Goal: Information Seeking & Learning: Learn about a topic

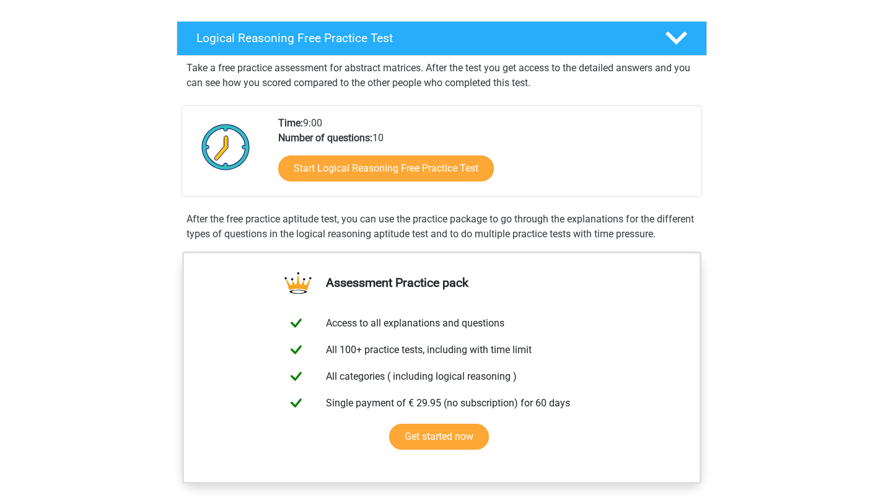
scroll to position [181, 0]
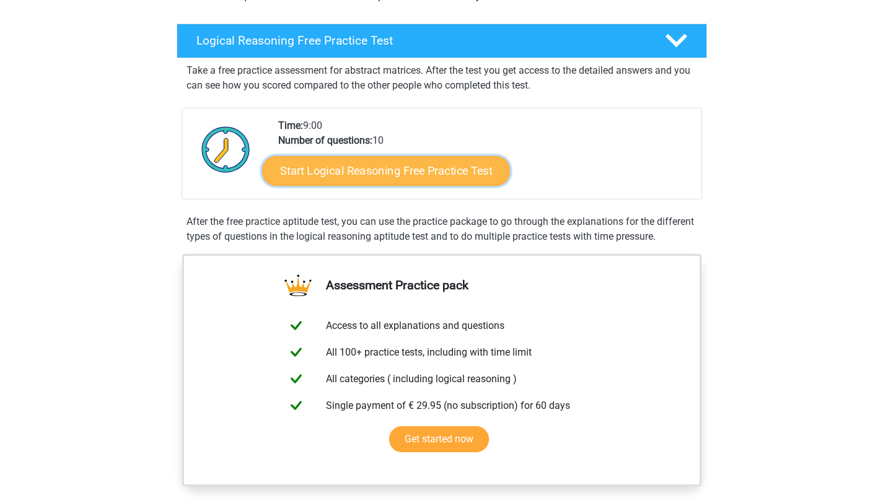
click at [417, 181] on link "Start Logical Reasoning Free Practice Test" at bounding box center [386, 171] width 248 height 30
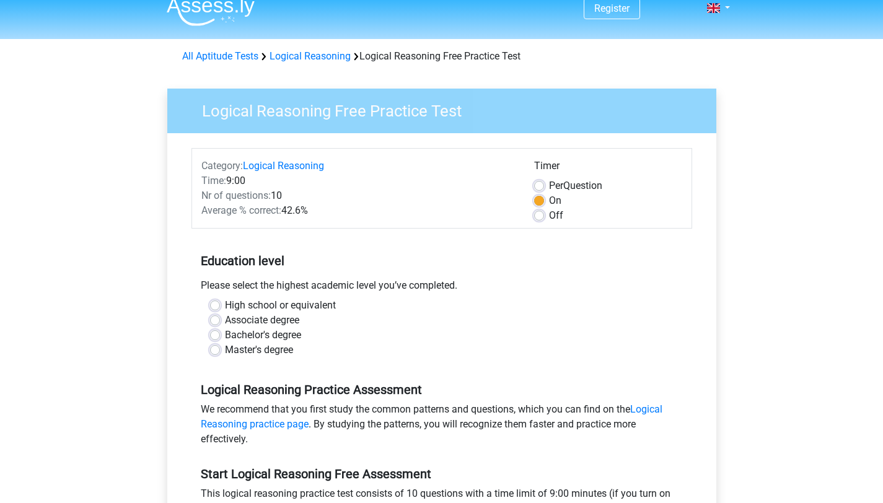
scroll to position [25, 0]
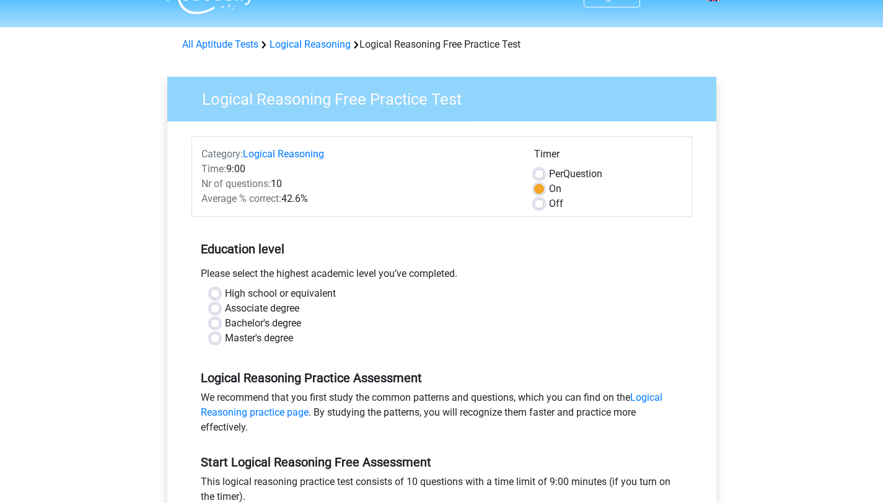
click at [214, 328] on div "Bachelor's degree" at bounding box center [442, 323] width 464 height 15
click at [225, 322] on label "Bachelor's degree" at bounding box center [263, 323] width 76 height 15
click at [214, 322] on input "Bachelor's degree" at bounding box center [215, 322] width 10 height 12
radio input "true"
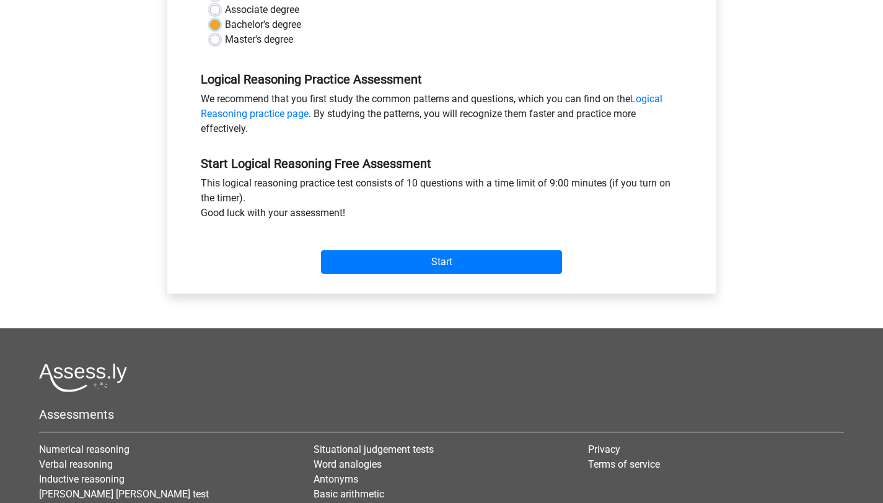
scroll to position [319, 0]
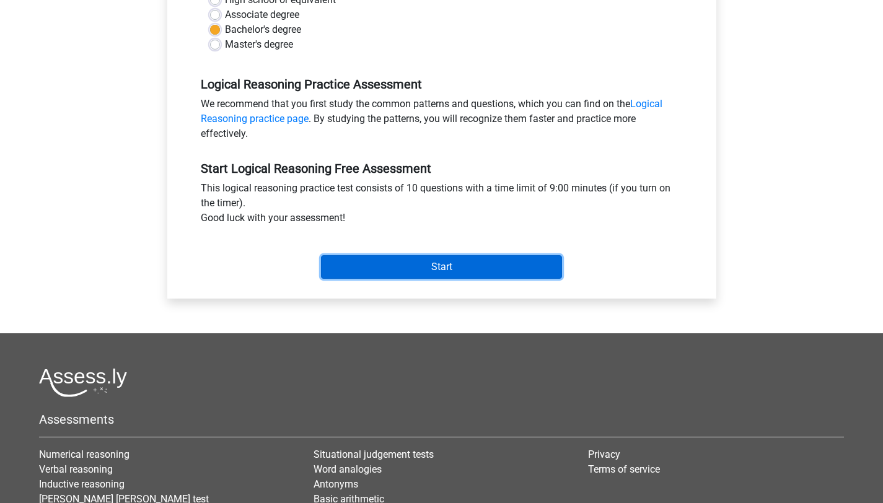
click at [529, 269] on input "Start" at bounding box center [441, 267] width 241 height 24
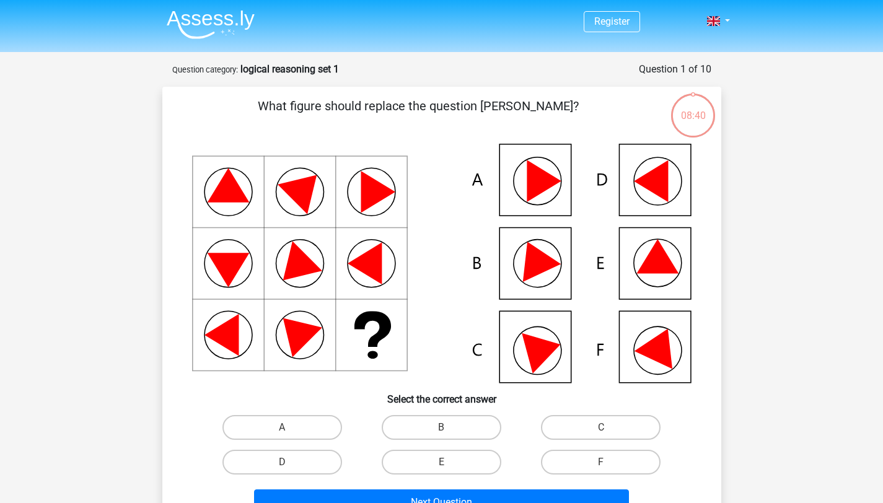
click at [656, 357] on icon at bounding box center [660, 344] width 53 height 49
click at [640, 467] on label "F" at bounding box center [601, 462] width 120 height 25
click at [609, 467] on input "F" at bounding box center [605, 466] width 8 height 8
radio input "true"
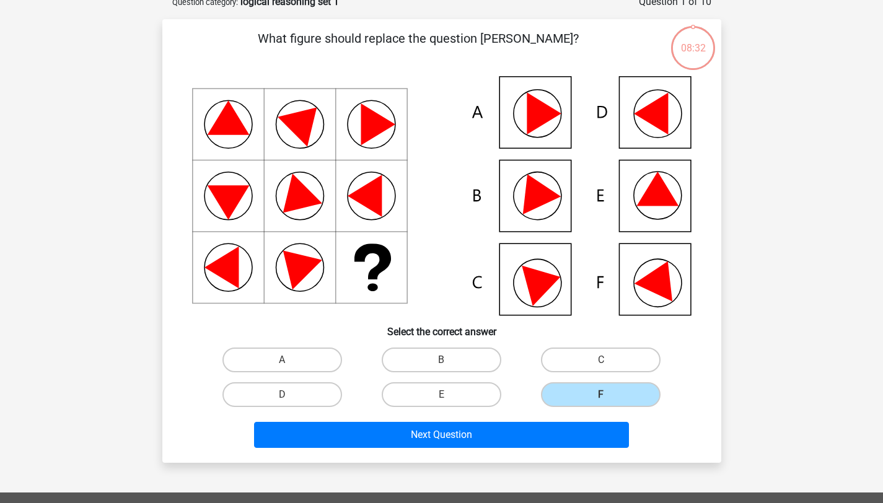
scroll to position [79, 0]
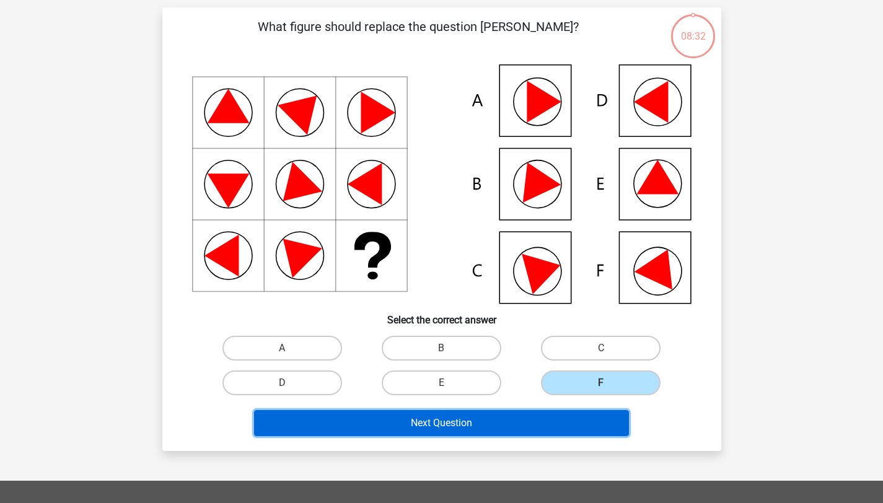
click at [462, 431] on button "Next Question" at bounding box center [441, 423] width 375 height 26
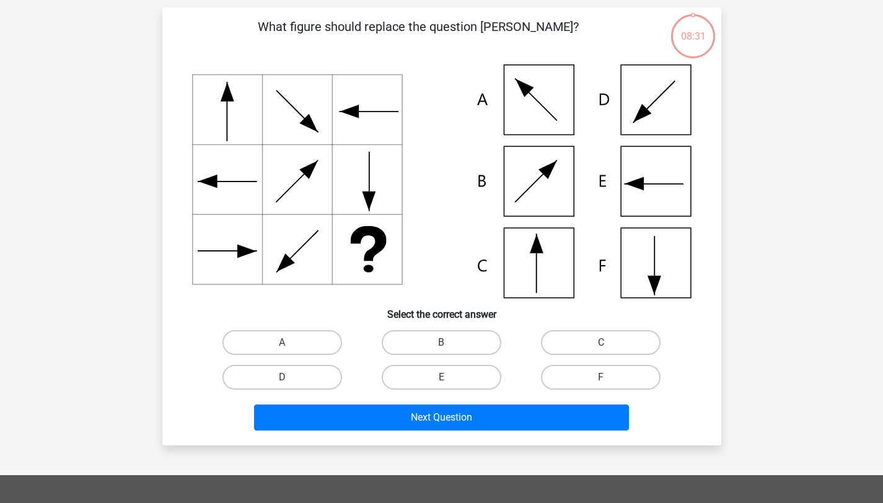
scroll to position [62, 0]
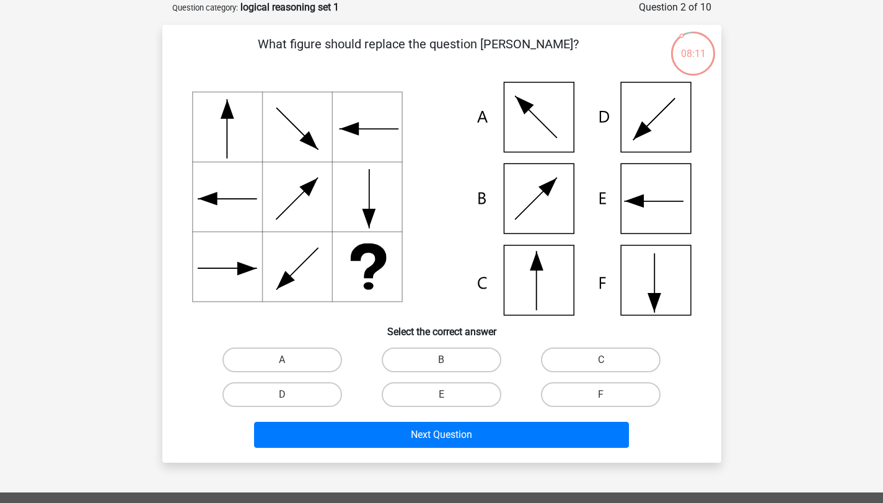
click at [665, 190] on icon at bounding box center [442, 199] width 500 height 234
click at [479, 400] on label "E" at bounding box center [442, 394] width 120 height 25
click at [449, 400] on input "E" at bounding box center [445, 399] width 8 height 8
radio input "true"
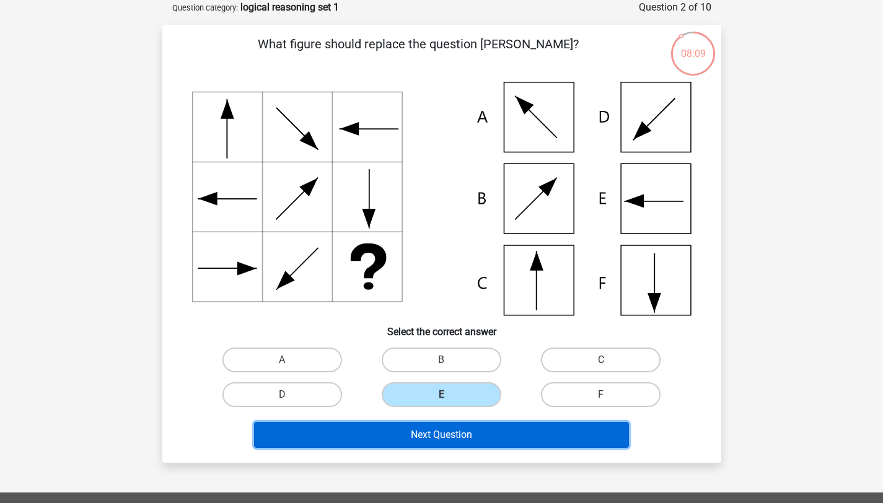
click at [488, 438] on button "Next Question" at bounding box center [441, 435] width 375 height 26
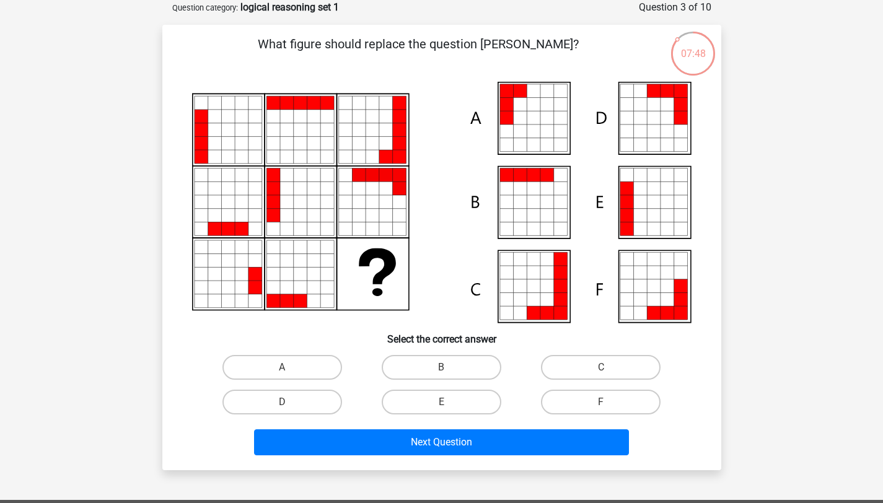
click at [347, 407] on div "D" at bounding box center [282, 402] width 149 height 25
click at [332, 407] on label "D" at bounding box center [283, 402] width 120 height 25
click at [290, 407] on input "D" at bounding box center [286, 406] width 8 height 8
radio input "true"
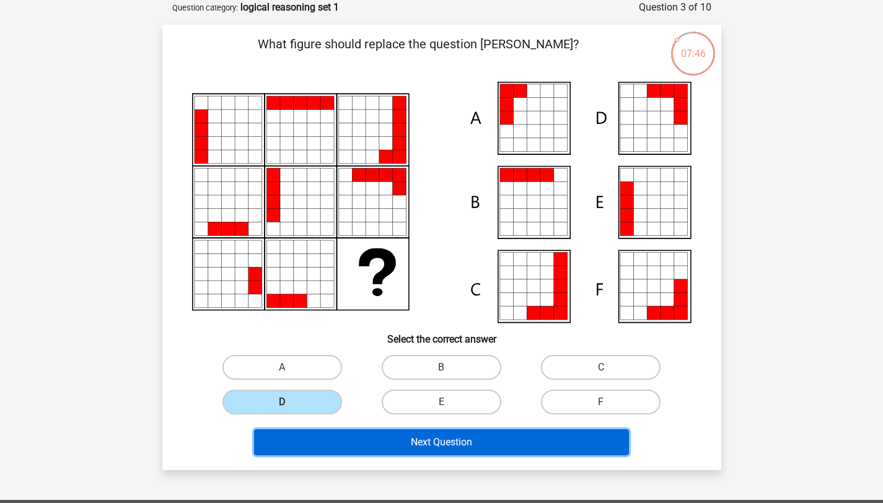
click at [363, 454] on button "Next Question" at bounding box center [441, 443] width 375 height 26
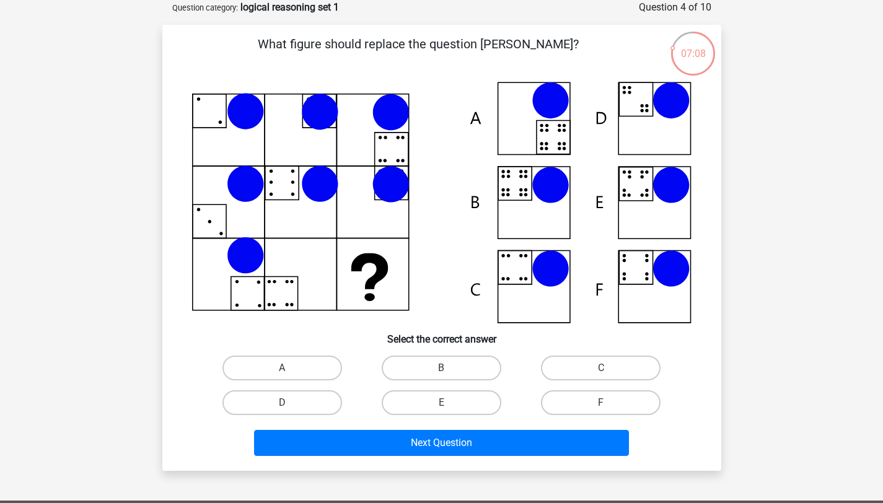
click at [610, 211] on icon at bounding box center [442, 203] width 500 height 242
click at [555, 280] on icon at bounding box center [550, 268] width 37 height 37
click at [604, 367] on label "C" at bounding box center [601, 368] width 120 height 25
click at [604, 368] on input "C" at bounding box center [605, 372] width 8 height 8
radio input "true"
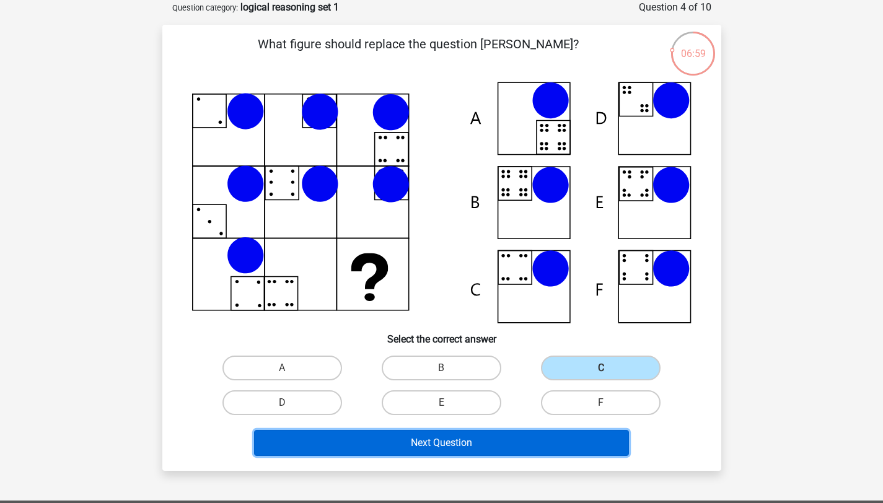
click at [573, 443] on button "Next Question" at bounding box center [441, 443] width 375 height 26
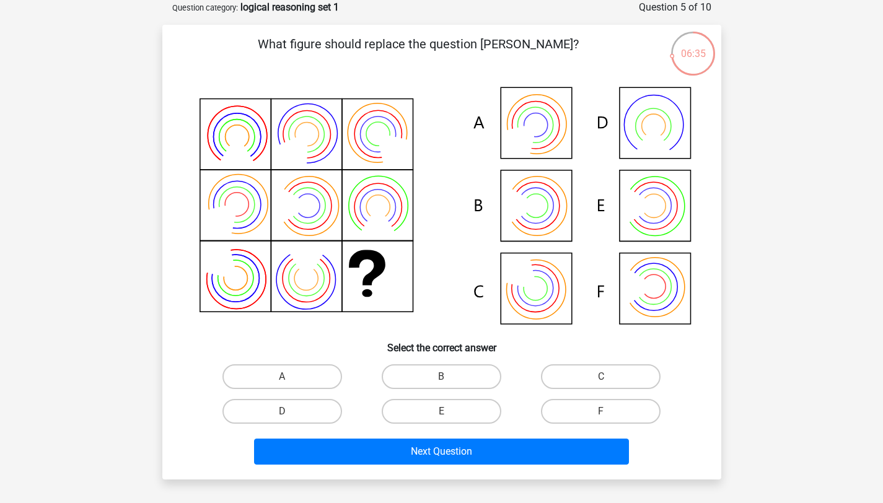
click at [666, 307] on icon at bounding box center [442, 207] width 500 height 250
click at [573, 408] on label "F" at bounding box center [601, 411] width 120 height 25
click at [601, 412] on input "F" at bounding box center [605, 416] width 8 height 8
radio input "true"
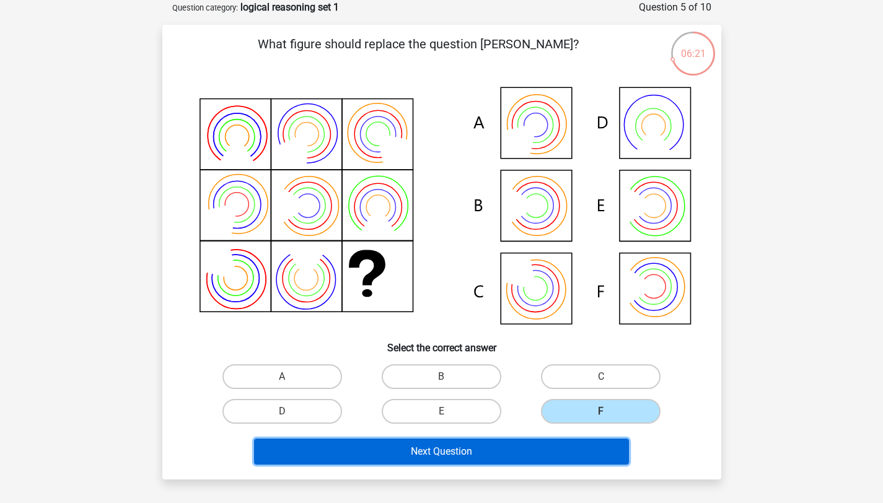
click at [558, 457] on button "Next Question" at bounding box center [441, 452] width 375 height 26
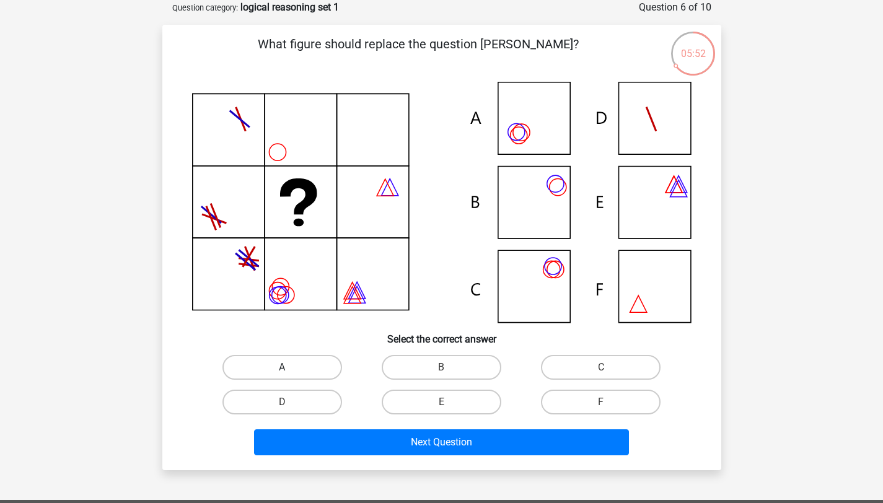
click at [304, 376] on label "A" at bounding box center [283, 367] width 120 height 25
click at [290, 376] on input "A" at bounding box center [286, 372] width 8 height 8
radio input "true"
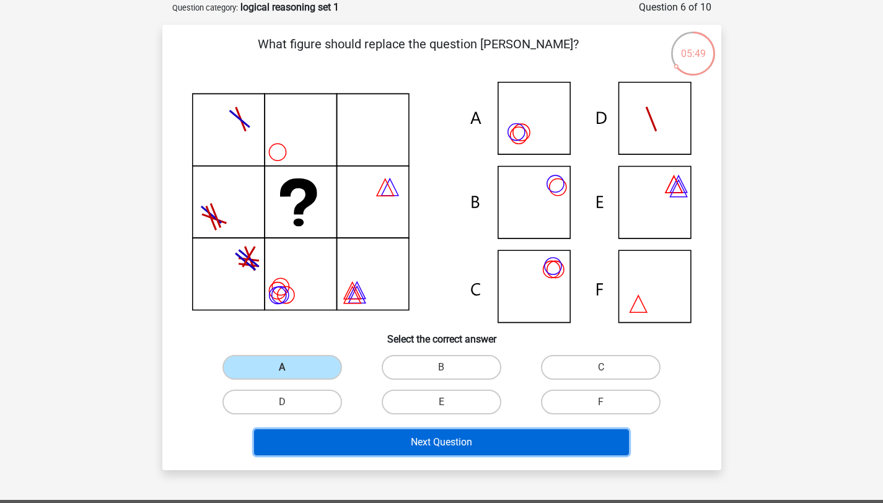
click at [340, 439] on button "Next Question" at bounding box center [441, 443] width 375 height 26
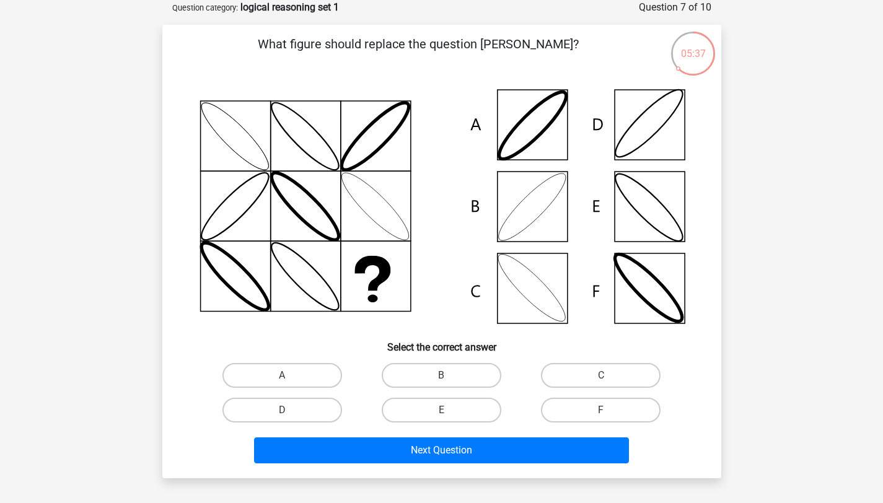
click at [516, 283] on icon at bounding box center [442, 207] width 500 height 250
click at [470, 377] on label "B" at bounding box center [442, 375] width 120 height 25
click at [449, 377] on input "B" at bounding box center [445, 380] width 8 height 8
radio input "true"
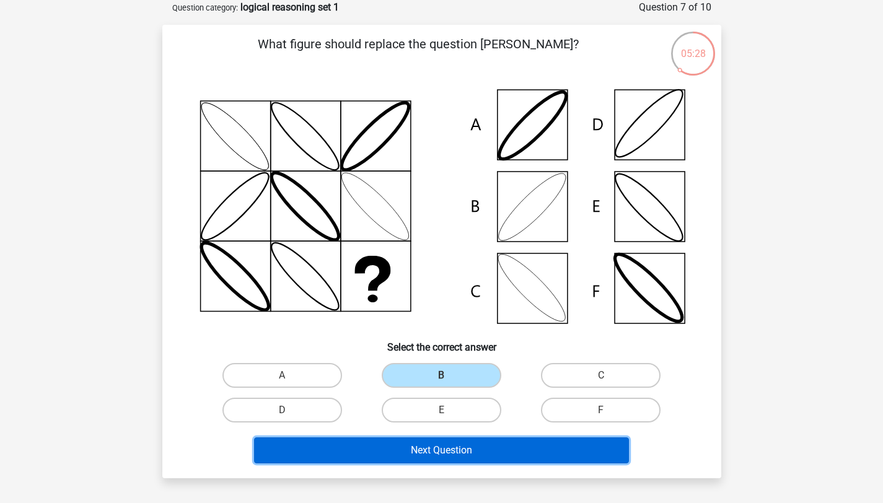
drag, startPoint x: 479, startPoint y: 454, endPoint x: 510, endPoint y: 342, distance: 117.0
click at [500, 339] on div "What figure should replace the question mark?" at bounding box center [441, 252] width 549 height 434
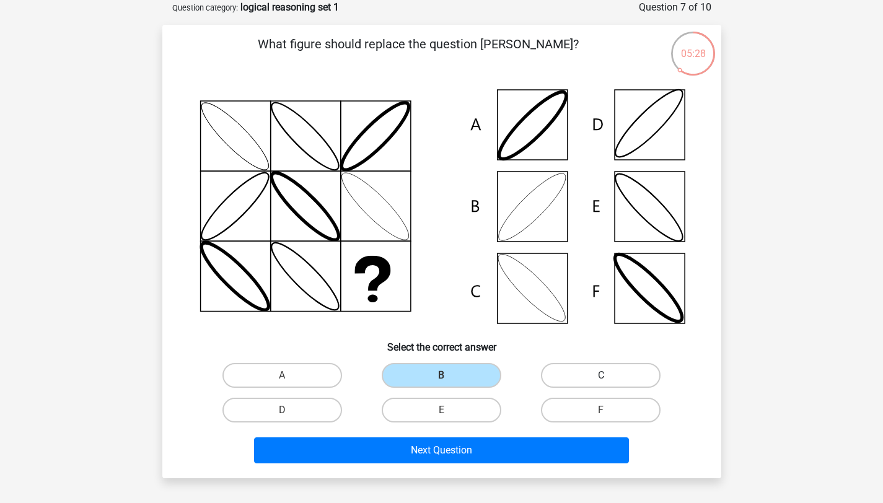
click at [560, 369] on label "C" at bounding box center [601, 375] width 120 height 25
click at [601, 376] on input "C" at bounding box center [605, 380] width 8 height 8
radio input "true"
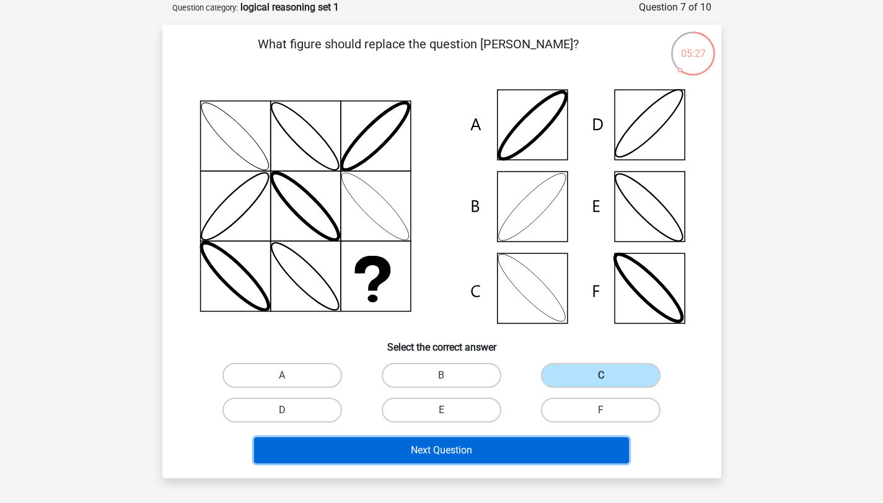
click at [542, 446] on button "Next Question" at bounding box center [441, 451] width 375 height 26
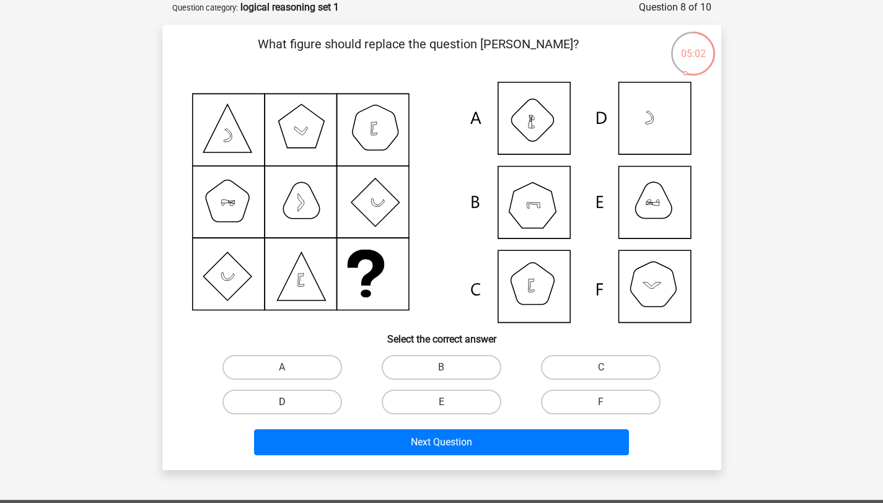
click at [308, 407] on label "D" at bounding box center [283, 402] width 120 height 25
click at [290, 407] on input "D" at bounding box center [286, 406] width 8 height 8
radio input "true"
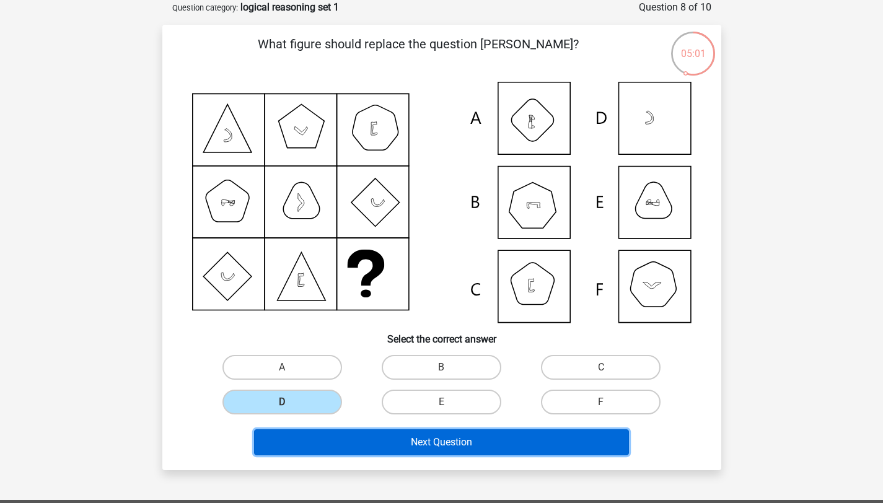
click at [349, 444] on button "Next Question" at bounding box center [441, 443] width 375 height 26
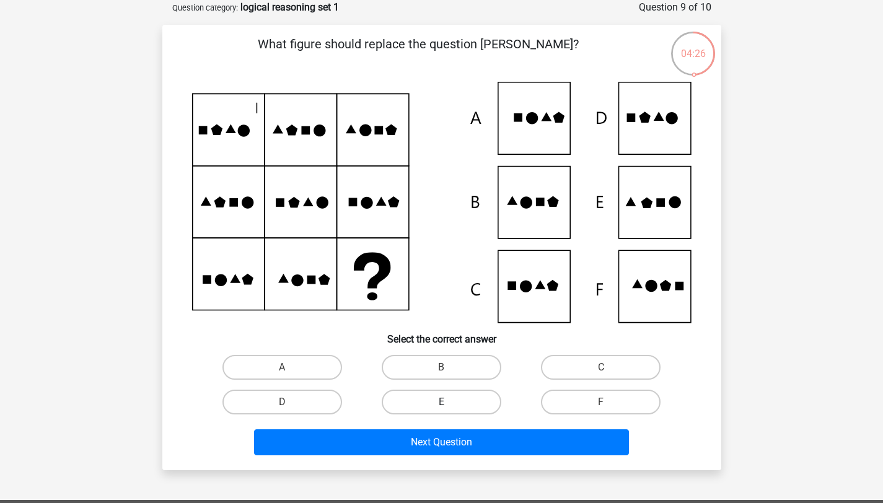
click at [466, 403] on label "E" at bounding box center [442, 402] width 120 height 25
click at [449, 403] on input "E" at bounding box center [445, 406] width 8 height 8
radio input "true"
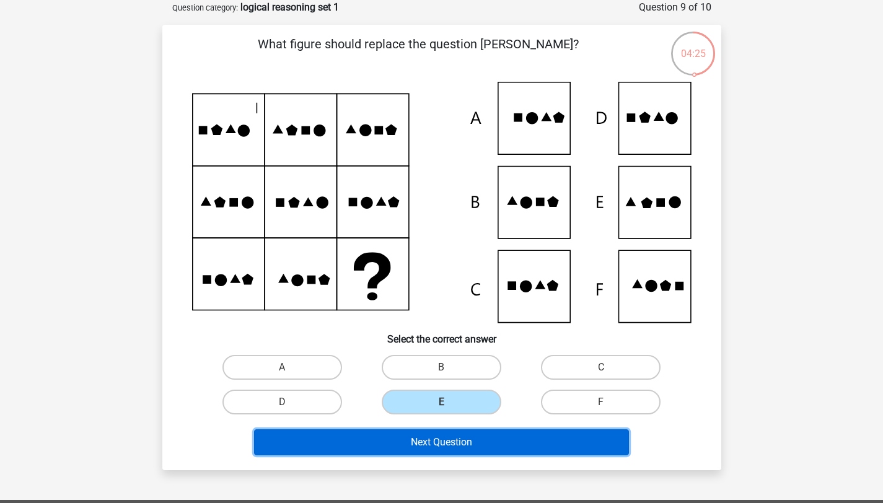
click at [475, 446] on button "Next Question" at bounding box center [441, 443] width 375 height 26
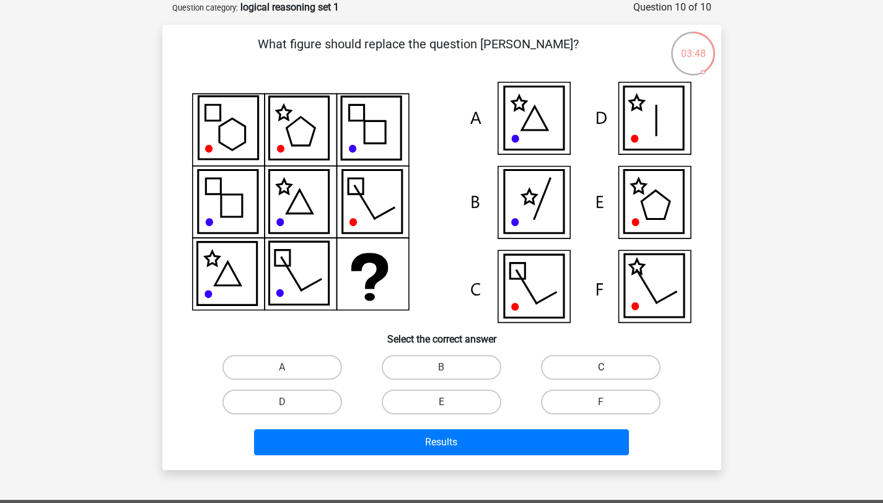
click at [566, 362] on label "C" at bounding box center [601, 367] width 120 height 25
click at [601, 368] on input "C" at bounding box center [605, 372] width 8 height 8
radio input "true"
click at [453, 410] on label "E" at bounding box center [442, 402] width 120 height 25
click at [449, 410] on input "E" at bounding box center [445, 406] width 8 height 8
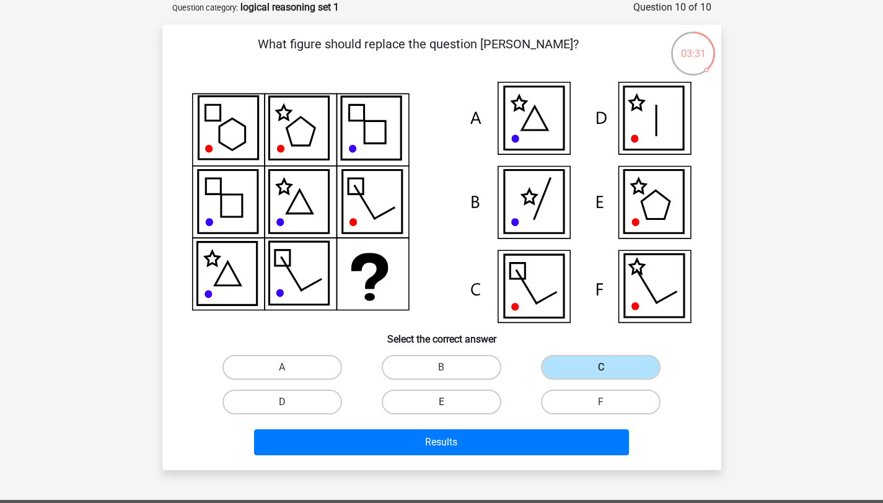
radio input "true"
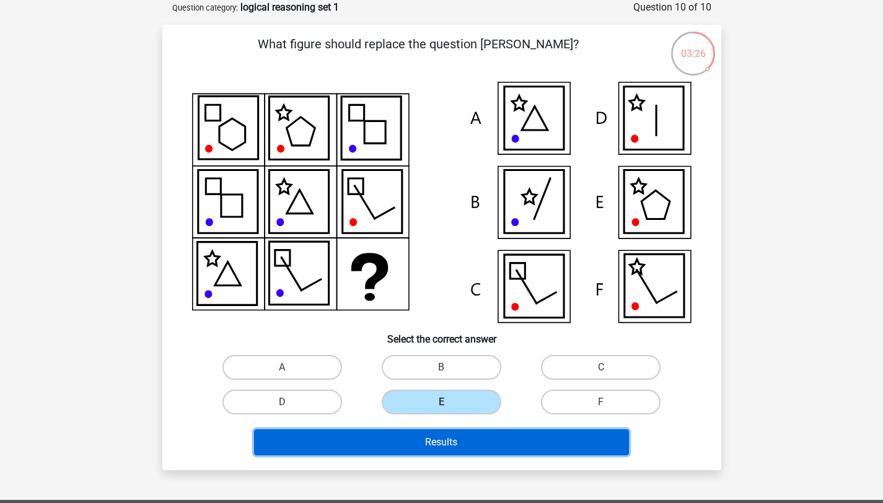
click at [459, 443] on button "Results" at bounding box center [441, 443] width 375 height 26
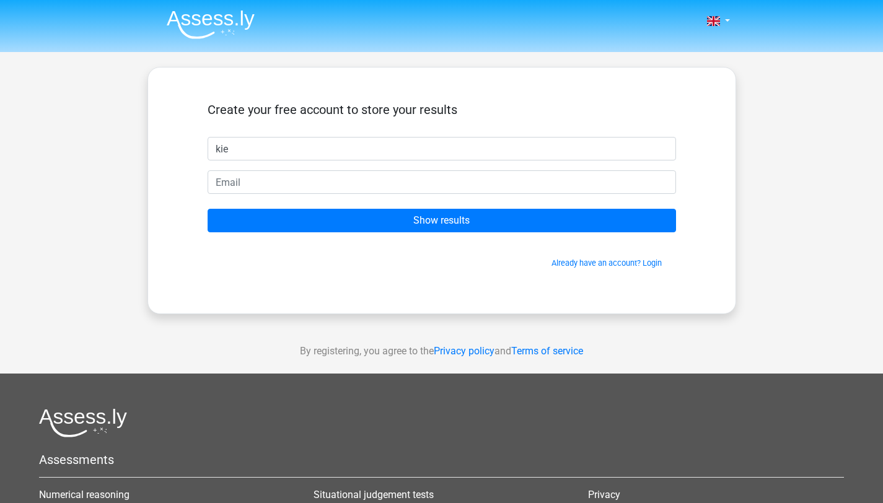
type input "kie"
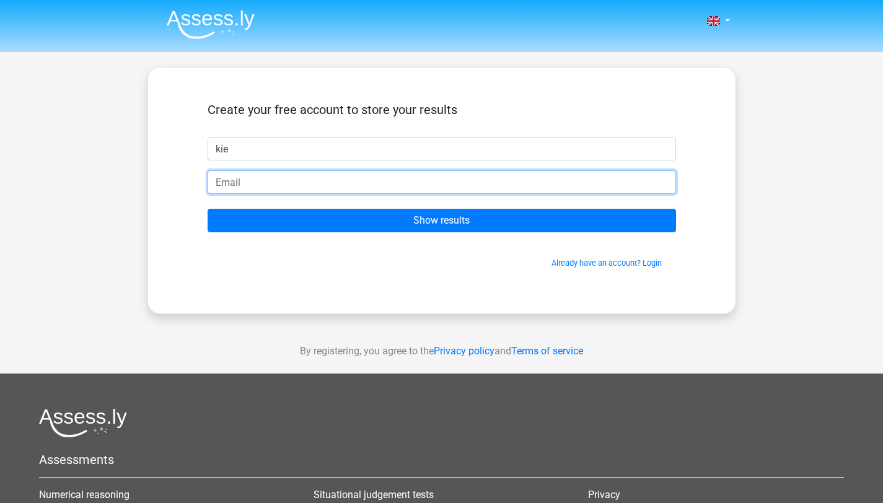
click at [216, 180] on input "email" at bounding box center [442, 182] width 469 height 24
type input "nazarenokiesel@gmail.com"
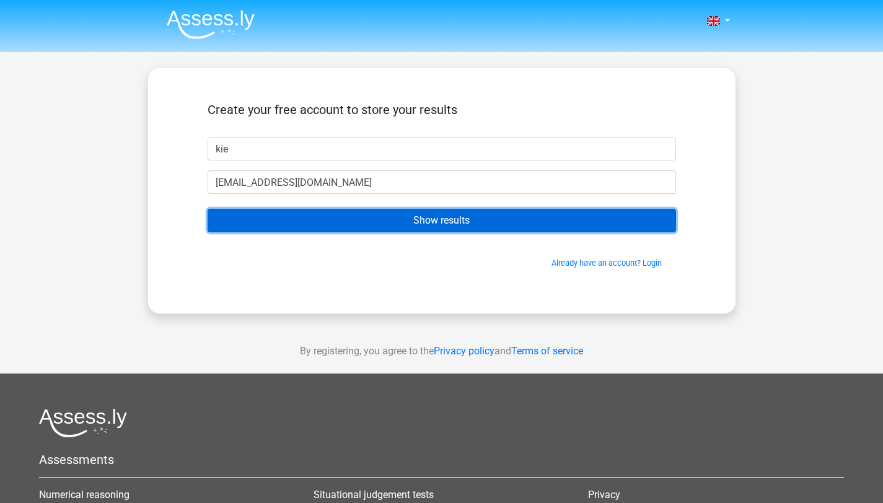
click at [307, 215] on input "Show results" at bounding box center [442, 221] width 469 height 24
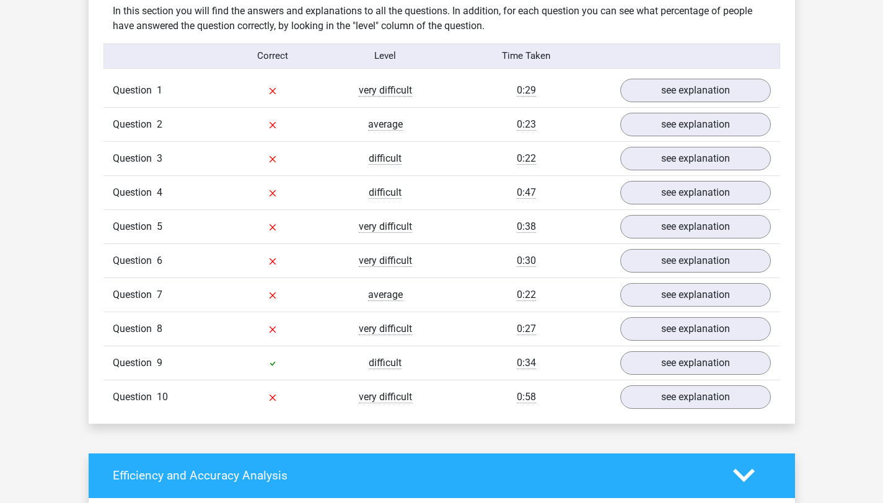
scroll to position [994, 0]
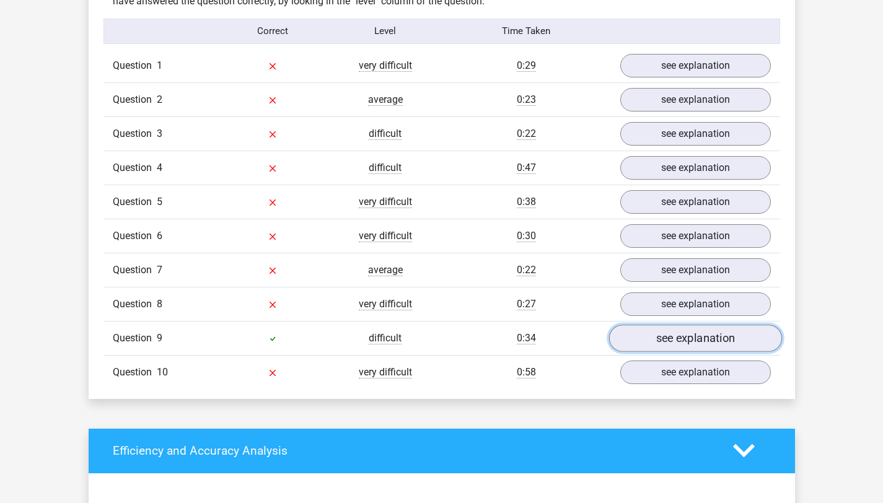
click at [740, 334] on link "see explanation" at bounding box center [695, 338] width 173 height 27
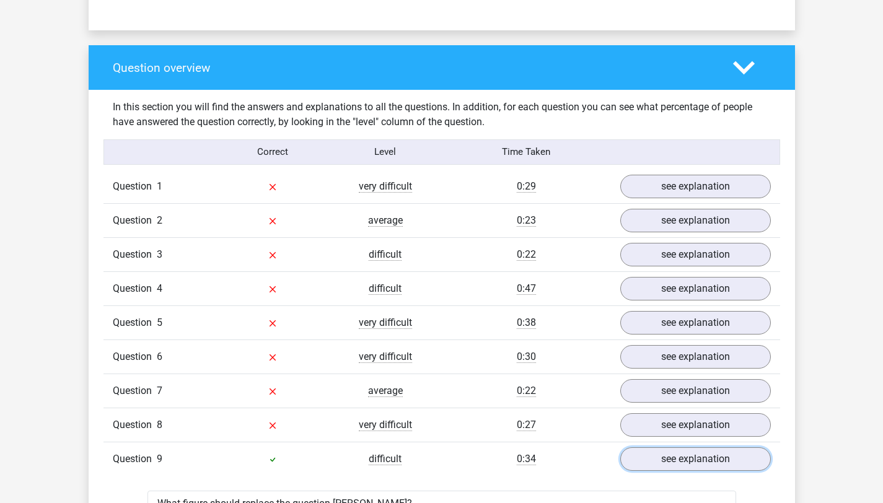
scroll to position [891, 0]
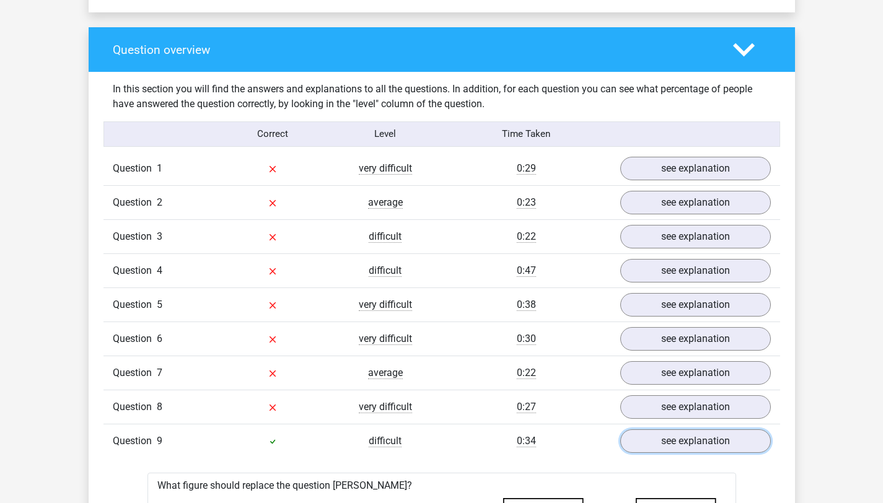
drag, startPoint x: 892, startPoint y: 178, endPoint x: 889, endPoint y: 163, distance: 15.8
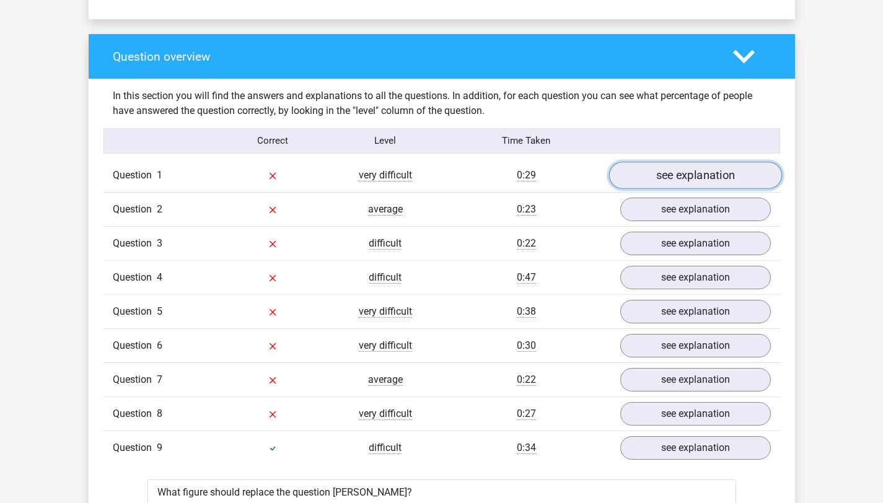
click at [720, 186] on link "see explanation" at bounding box center [695, 175] width 173 height 27
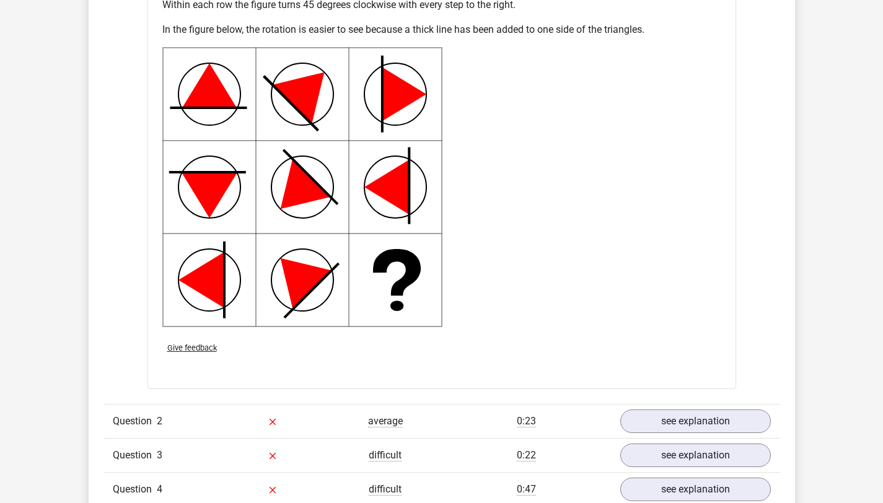
scroll to position [1527, 0]
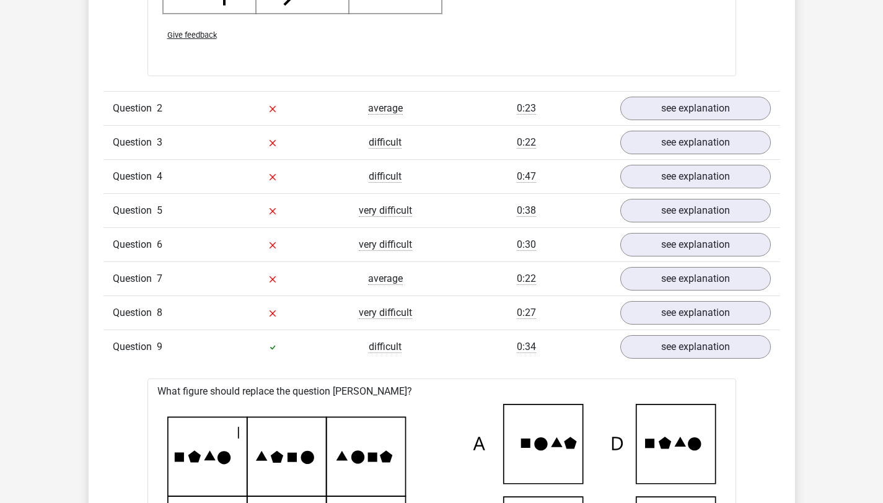
drag, startPoint x: 892, startPoint y: 187, endPoint x: 889, endPoint y: 235, distance: 48.4
click at [883, 236] on html "Go premium kie [EMAIL_ADDRESS][DOMAIN_NAME]" at bounding box center [441, 375] width 883 height 4418
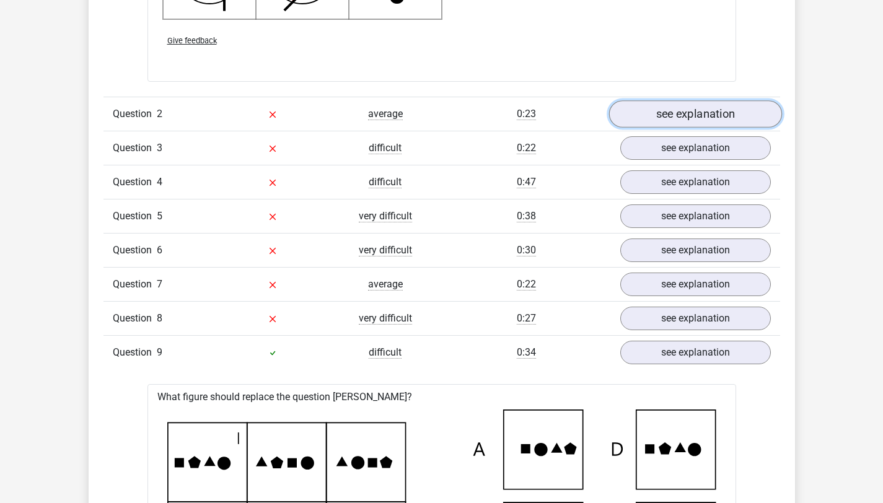
click at [723, 117] on link "see explanation" at bounding box center [695, 113] width 173 height 27
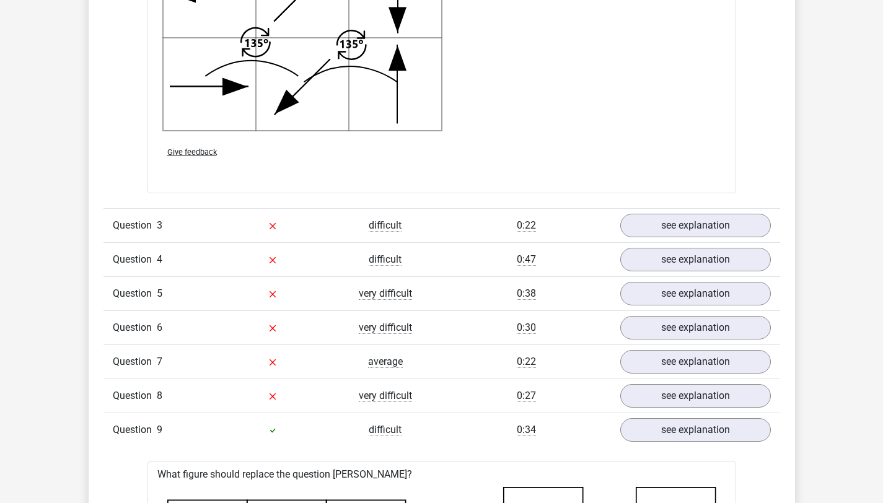
scroll to position [2574, 0]
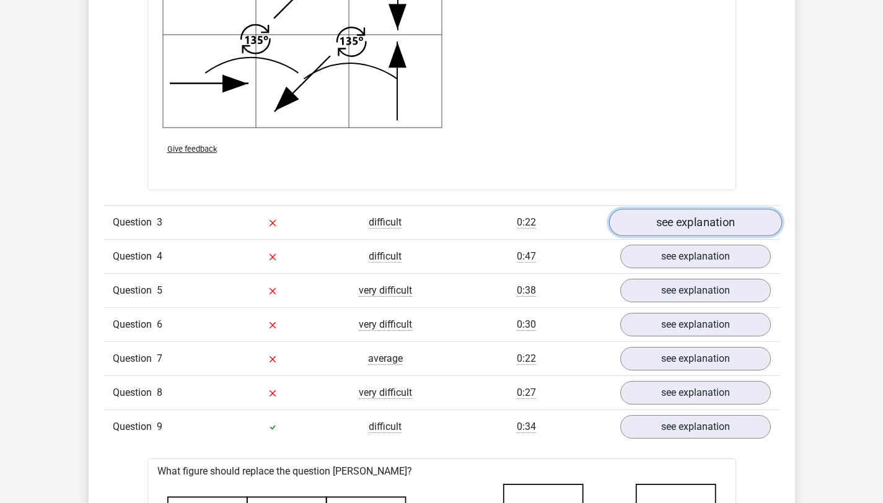
click at [734, 223] on link "see explanation" at bounding box center [695, 222] width 173 height 27
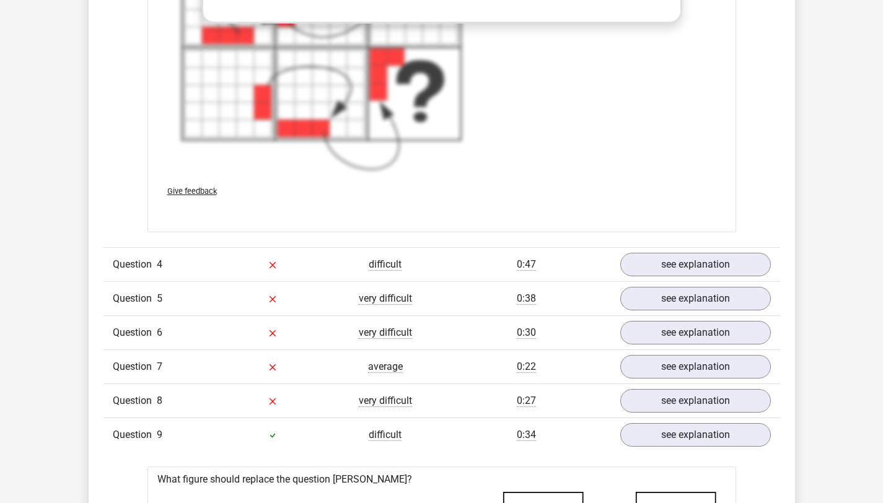
scroll to position [3499, 0]
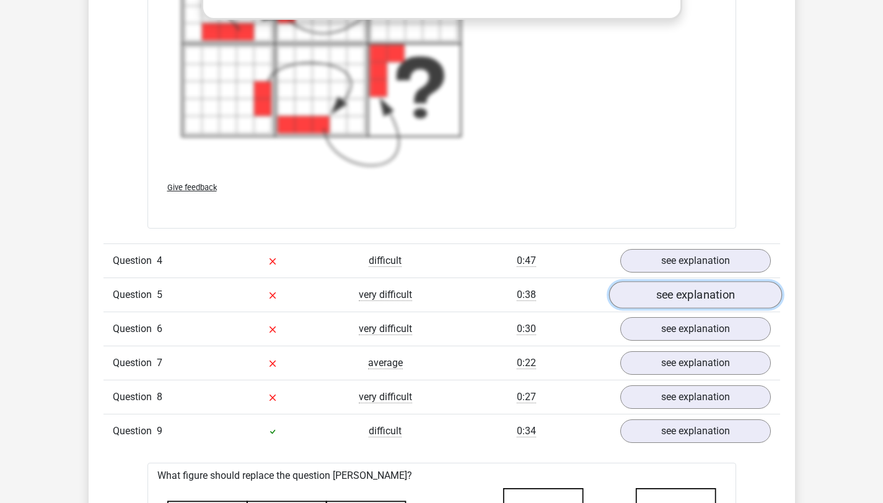
click at [735, 298] on link "see explanation" at bounding box center [695, 294] width 173 height 27
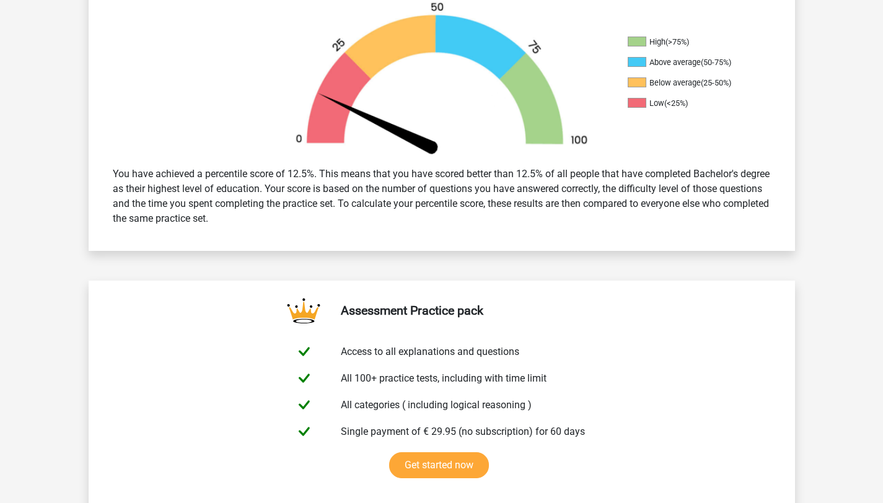
scroll to position [0, 0]
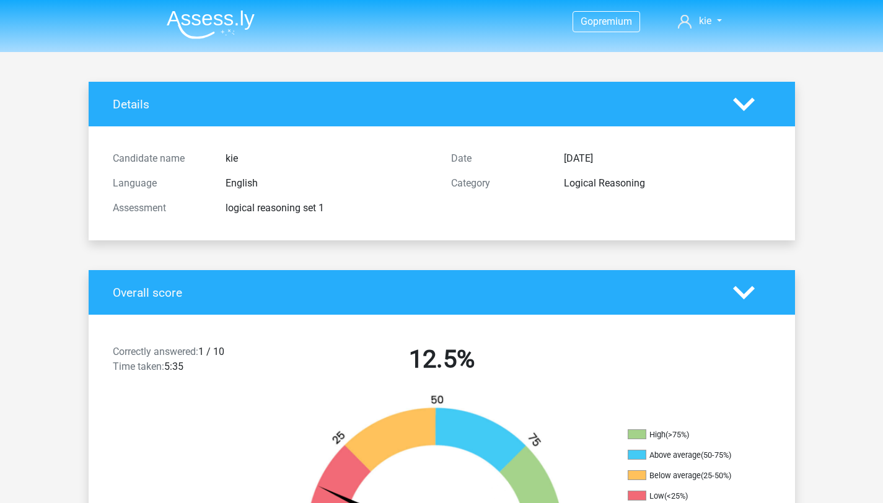
click at [241, 20] on img at bounding box center [211, 24] width 88 height 29
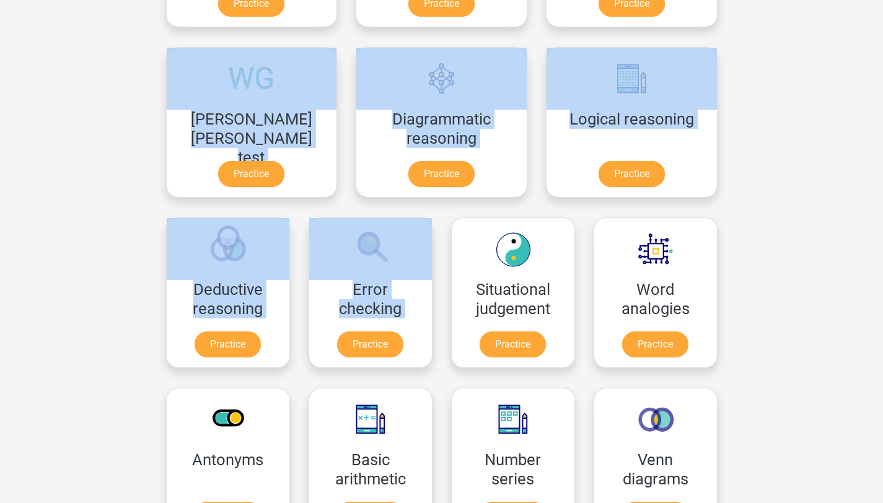
scroll to position [296, 0]
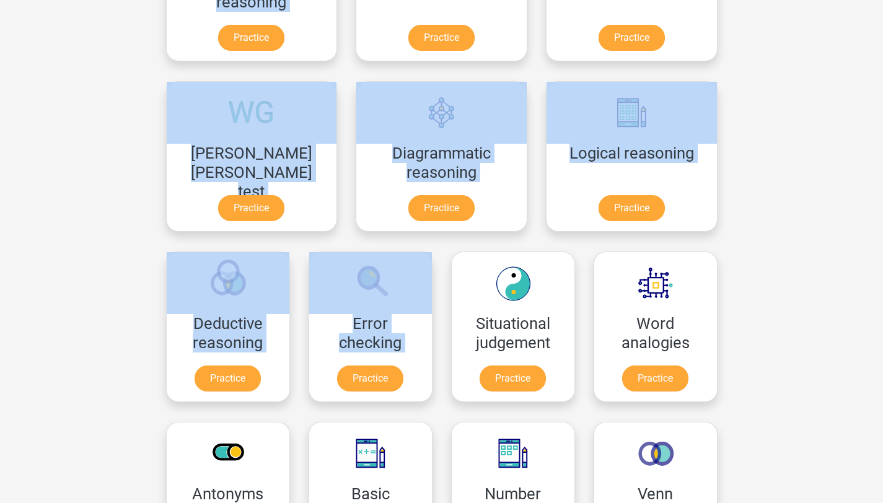
drag, startPoint x: 892, startPoint y: 73, endPoint x: 874, endPoint y: 167, distance: 95.9
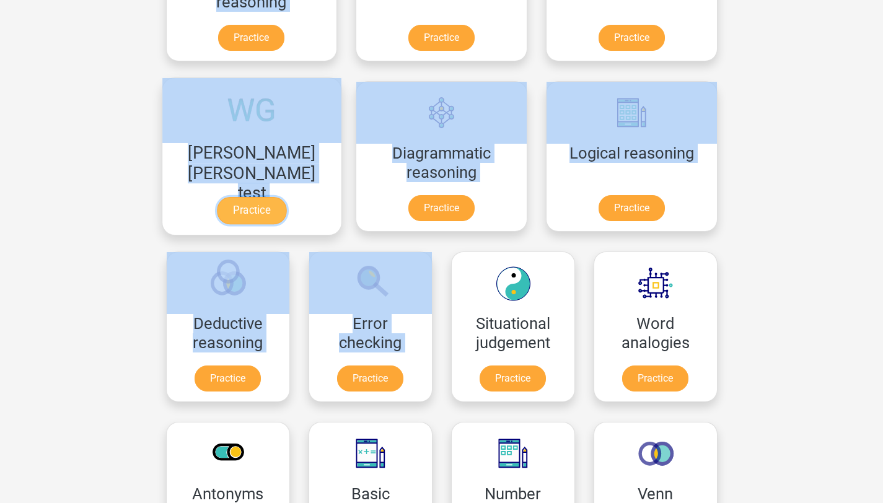
click at [286, 197] on link "Practice" at bounding box center [251, 210] width 69 height 27
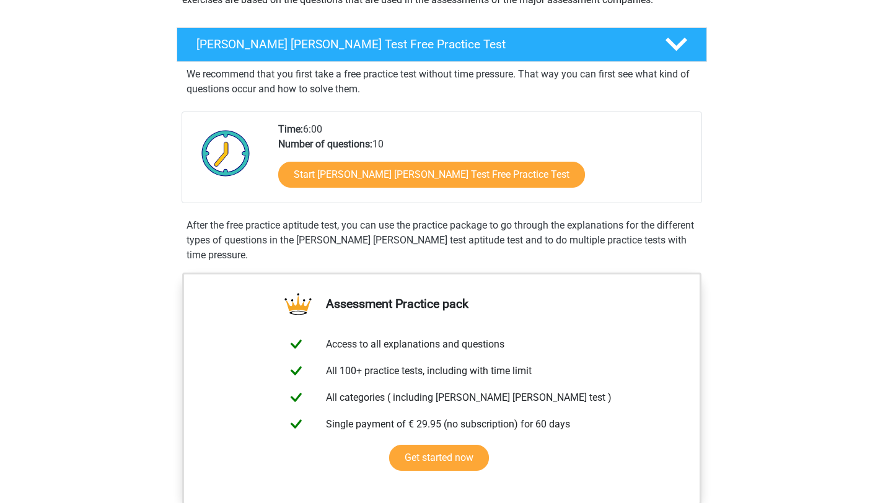
scroll to position [170, 0]
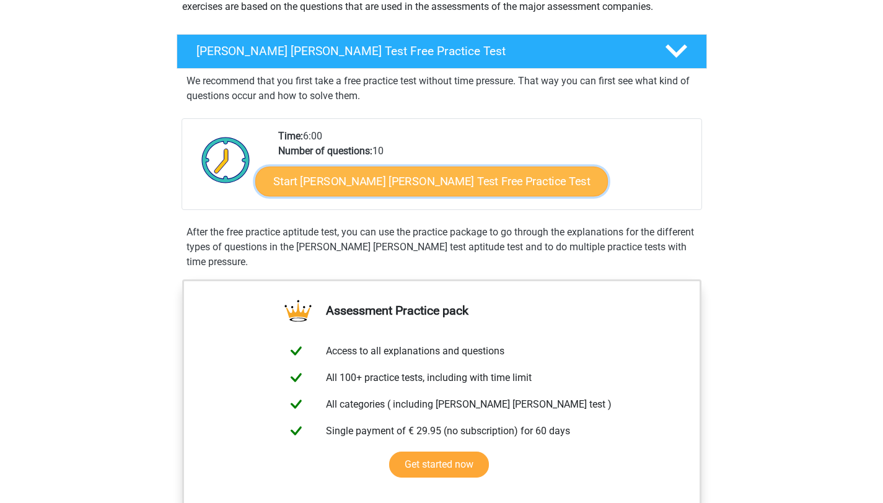
click at [465, 169] on link "Start [PERSON_NAME] [PERSON_NAME] Test Free Practice Test" at bounding box center [431, 182] width 353 height 30
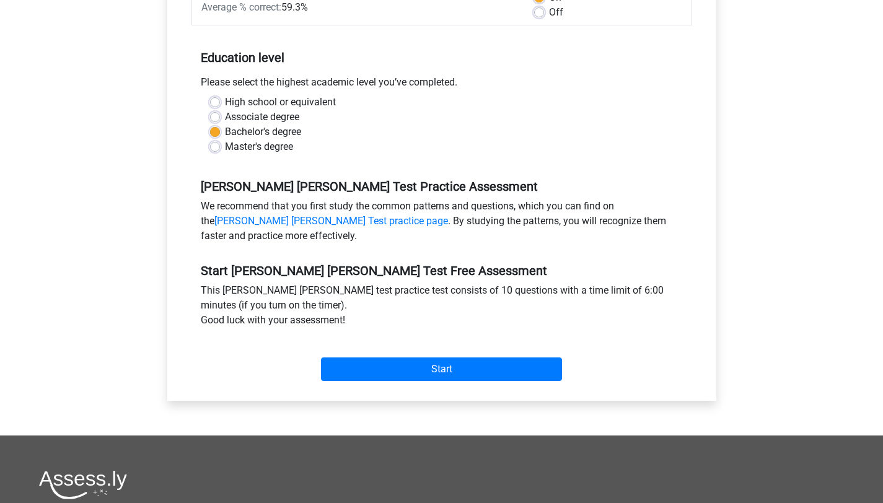
scroll to position [476, 0]
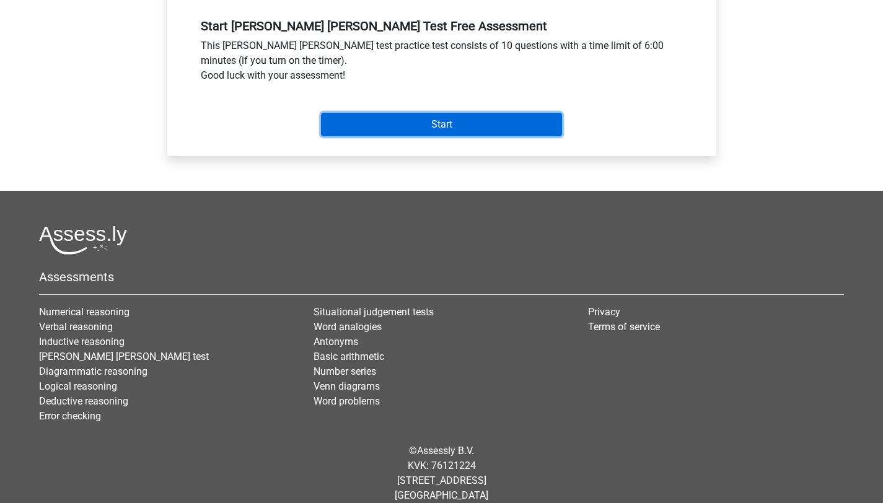
click at [517, 113] on input "Start" at bounding box center [441, 125] width 241 height 24
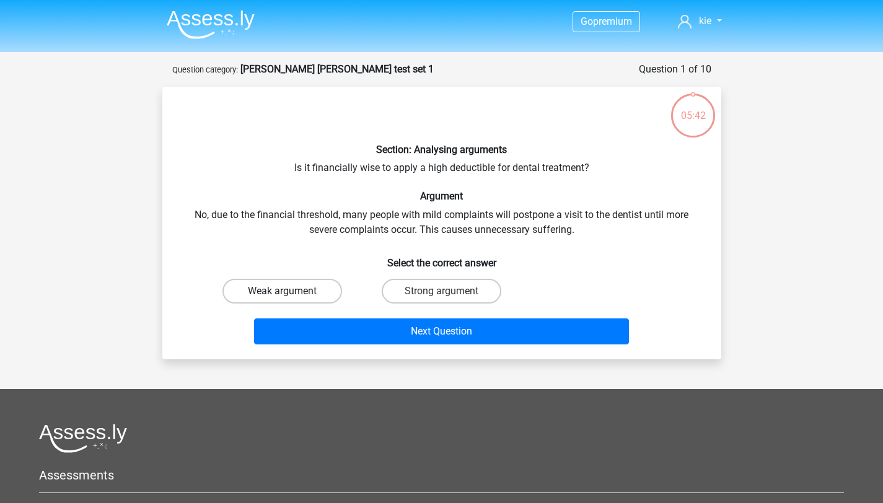
click at [304, 299] on label "Weak argument" at bounding box center [283, 291] width 120 height 25
click at [290, 299] on input "Weak argument" at bounding box center [286, 295] width 8 height 8
radio input "true"
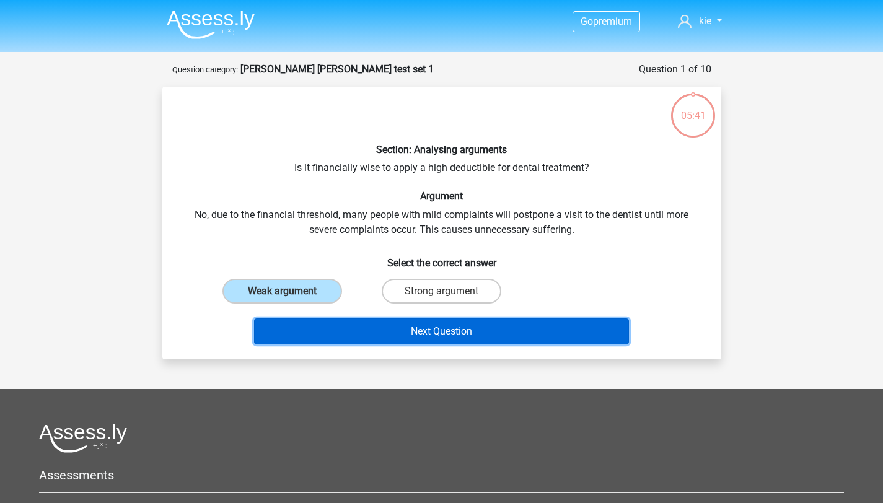
click at [338, 341] on button "Next Question" at bounding box center [441, 332] width 375 height 26
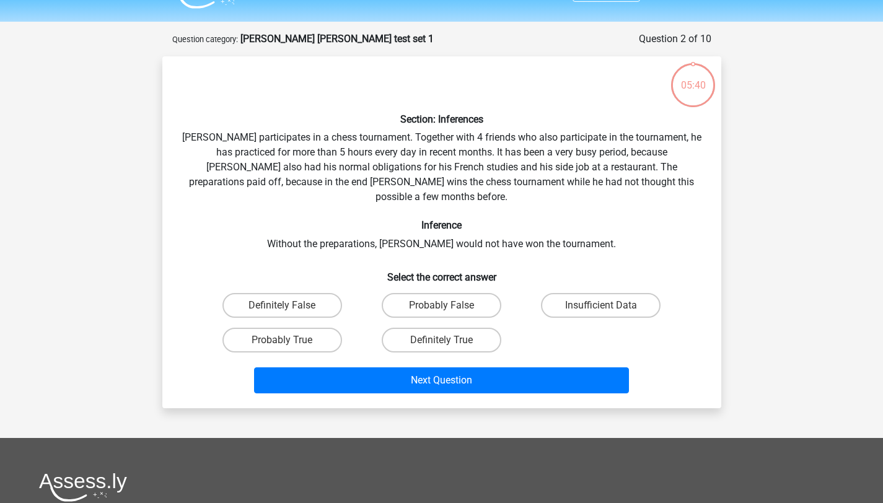
scroll to position [62, 0]
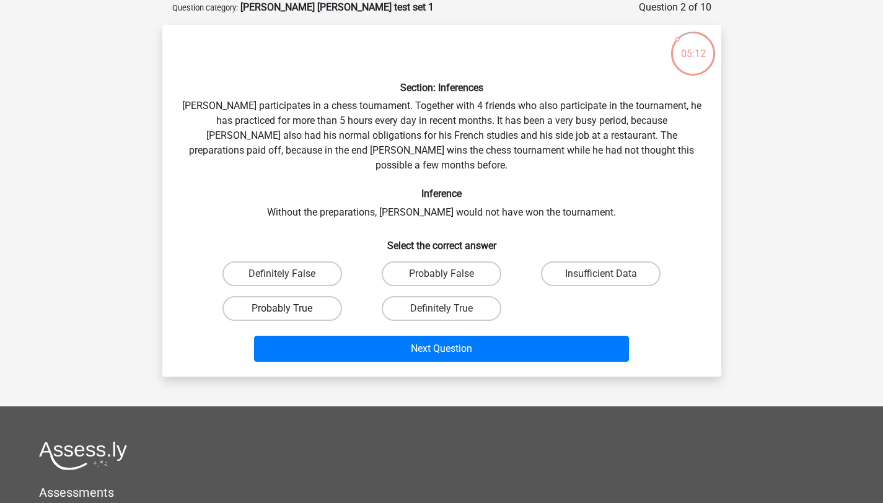
click at [325, 300] on label "Probably True" at bounding box center [283, 308] width 120 height 25
click at [290, 309] on input "Probably True" at bounding box center [286, 313] width 8 height 8
radio input "true"
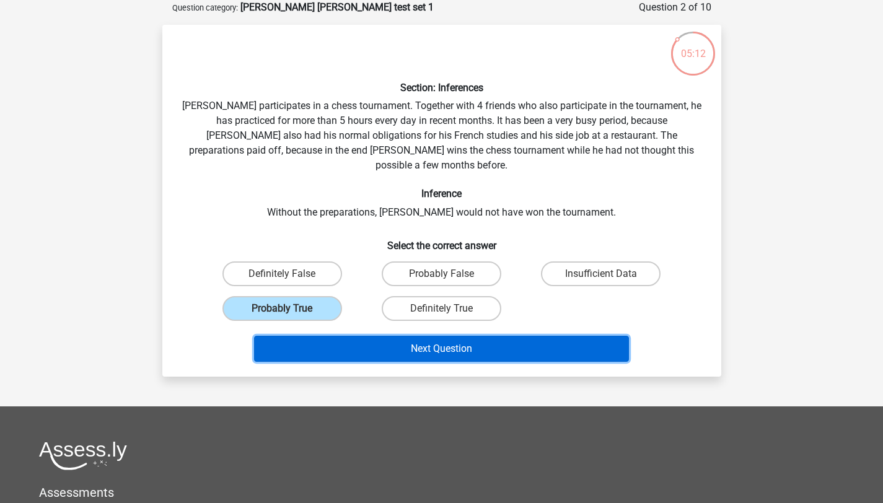
click at [341, 336] on button "Next Question" at bounding box center [441, 349] width 375 height 26
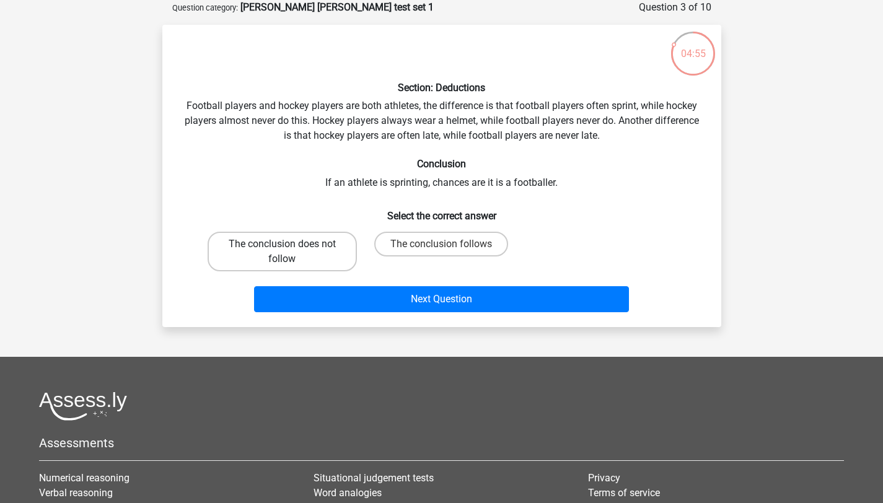
click at [335, 268] on label "The conclusion does not follow" at bounding box center [282, 252] width 149 height 40
click at [290, 252] on input "The conclusion does not follow" at bounding box center [286, 248] width 8 height 8
radio input "true"
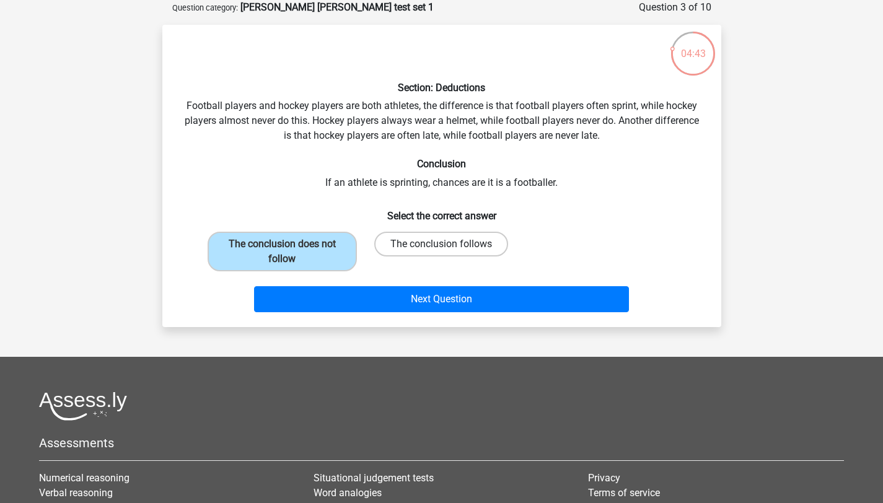
click at [396, 250] on label "The conclusion follows" at bounding box center [441, 244] width 134 height 25
click at [441, 250] on input "The conclusion follows" at bounding box center [445, 248] width 8 height 8
radio input "true"
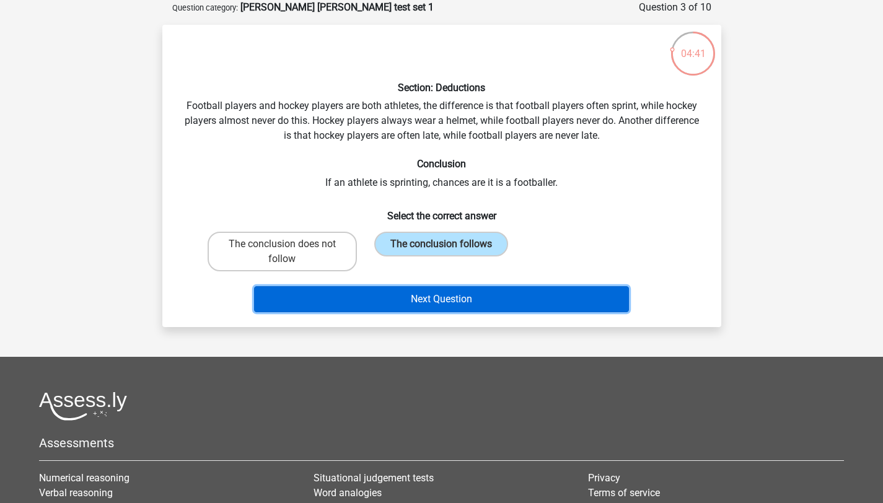
click at [397, 304] on button "Next Question" at bounding box center [441, 299] width 375 height 26
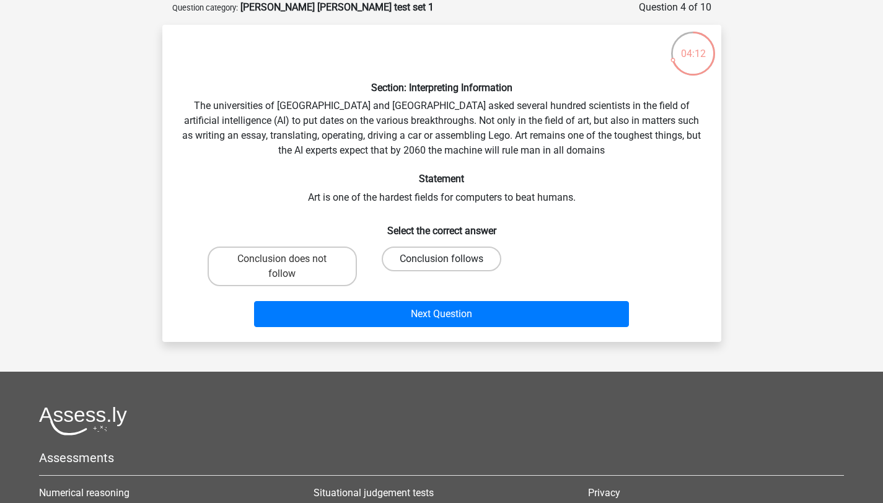
click at [433, 253] on label "Conclusion follows" at bounding box center [442, 259] width 120 height 25
click at [441, 259] on input "Conclusion follows" at bounding box center [445, 263] width 8 height 8
radio input "true"
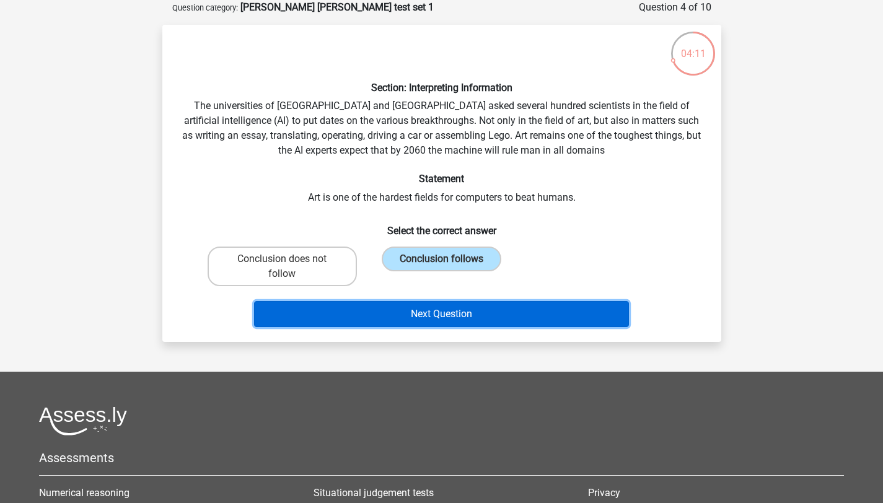
click at [440, 312] on button "Next Question" at bounding box center [441, 314] width 375 height 26
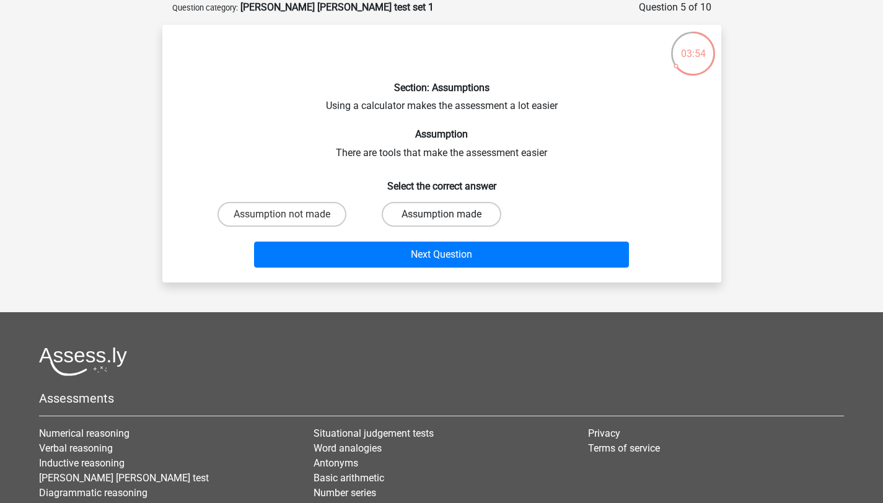
click at [434, 222] on label "Assumption made" at bounding box center [442, 214] width 120 height 25
click at [441, 222] on input "Assumption made" at bounding box center [445, 218] width 8 height 8
radio input "true"
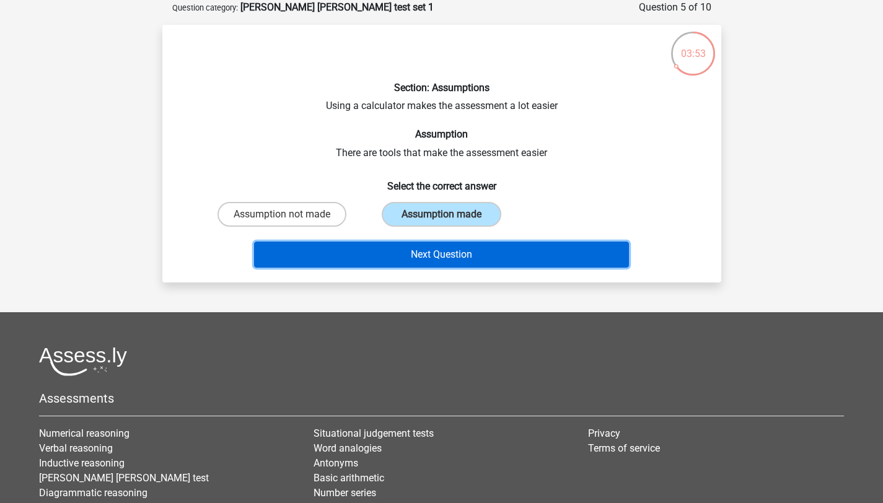
click at [444, 253] on button "Next Question" at bounding box center [441, 255] width 375 height 26
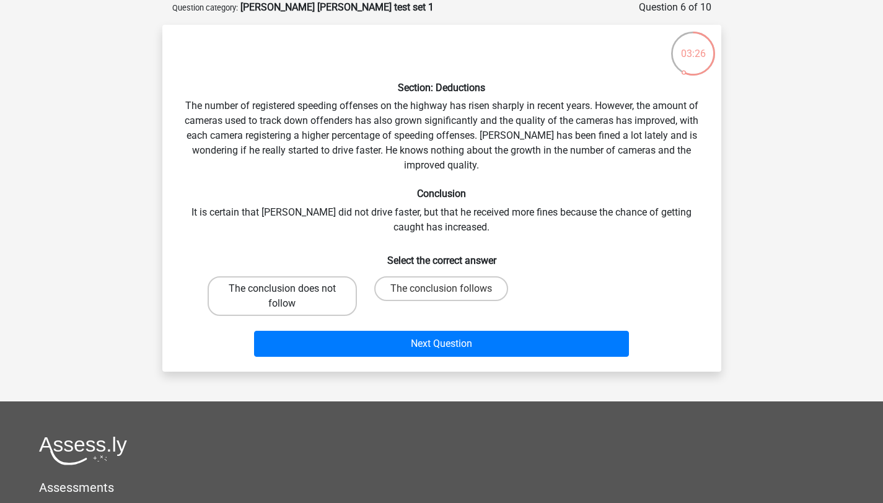
click at [310, 302] on label "The conclusion does not follow" at bounding box center [282, 296] width 149 height 40
click at [290, 297] on input "The conclusion does not follow" at bounding box center [286, 293] width 8 height 8
radio input "true"
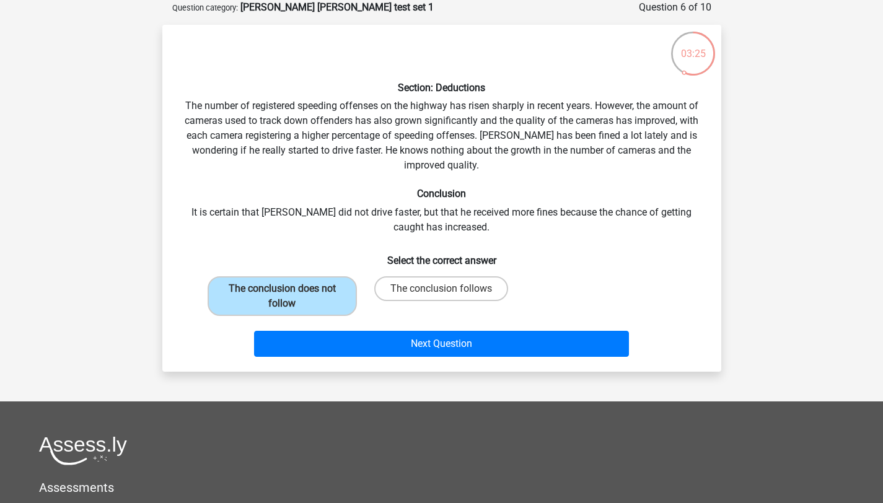
click at [346, 357] on div "Next Question" at bounding box center [442, 346] width 478 height 31
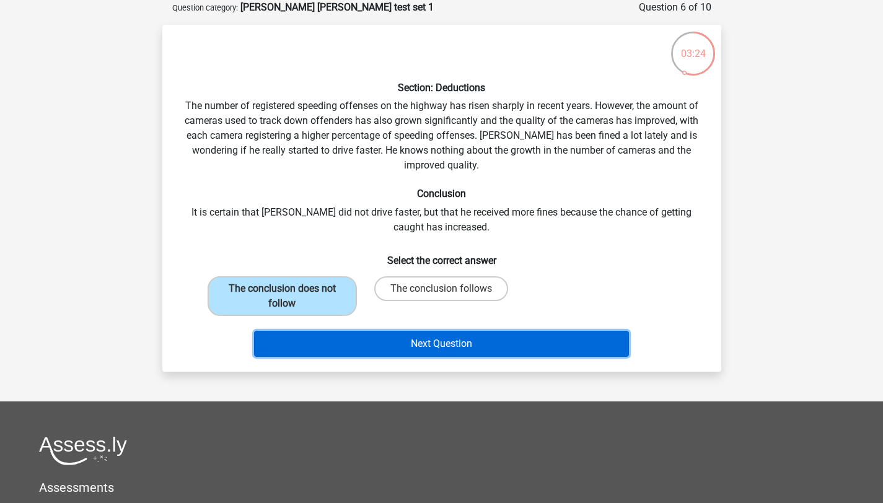
click at [363, 342] on button "Next Question" at bounding box center [441, 344] width 375 height 26
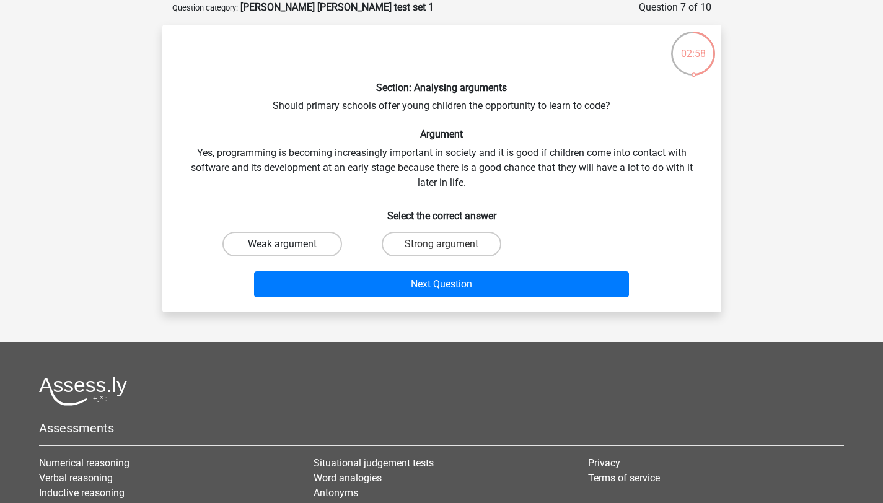
click at [319, 246] on label "Weak argument" at bounding box center [283, 244] width 120 height 25
click at [290, 246] on input "Weak argument" at bounding box center [286, 248] width 8 height 8
radio input "true"
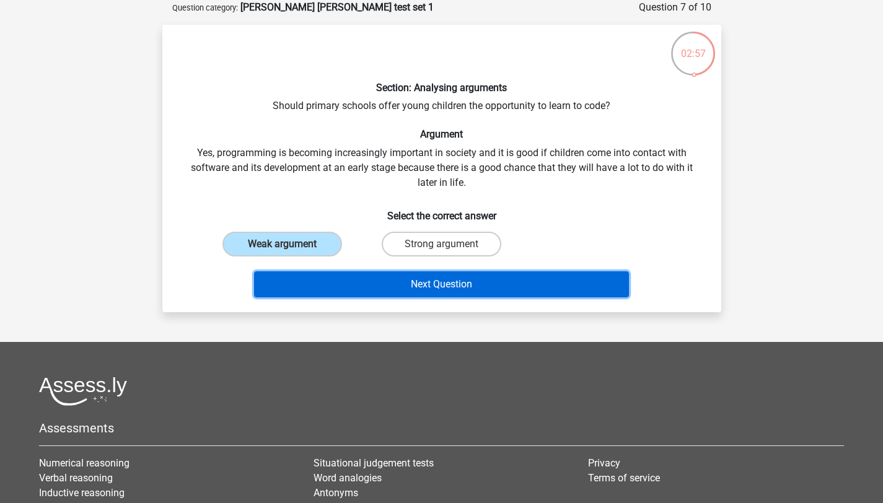
click at [328, 278] on button "Next Question" at bounding box center [441, 284] width 375 height 26
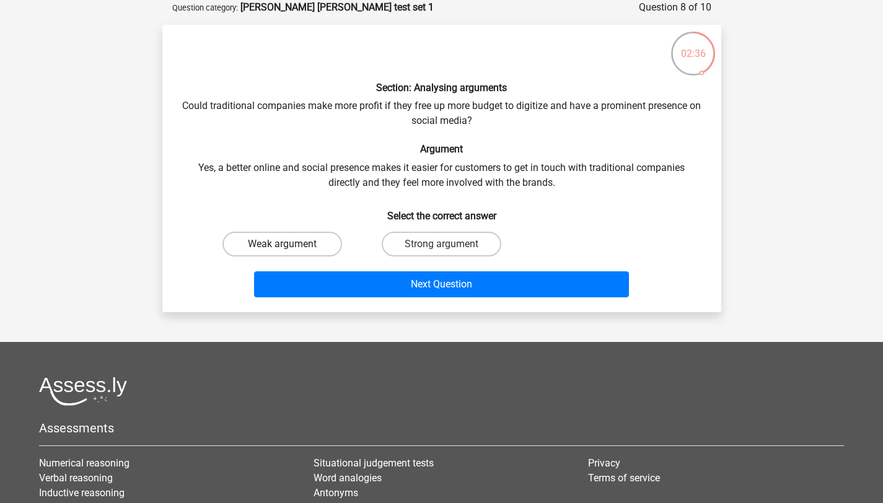
click at [314, 250] on label "Weak argument" at bounding box center [283, 244] width 120 height 25
click at [290, 250] on input "Weak argument" at bounding box center [286, 248] width 8 height 8
radio input "true"
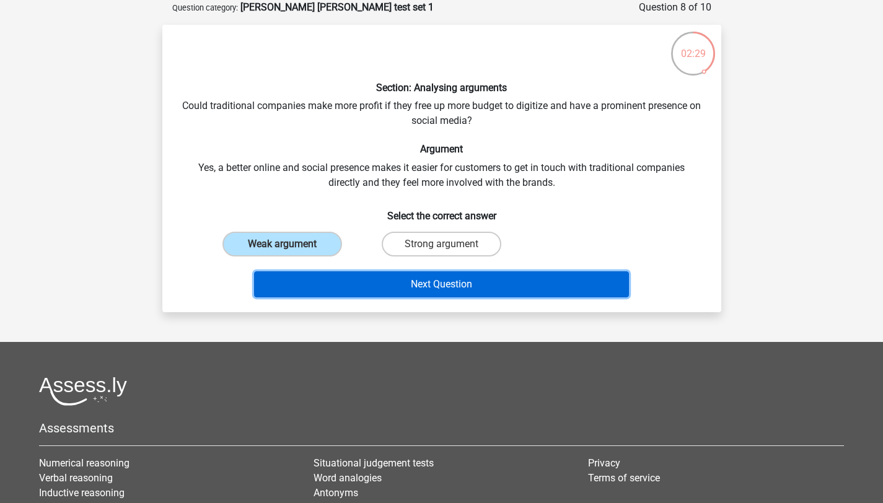
click at [326, 283] on button "Next Question" at bounding box center [441, 284] width 375 height 26
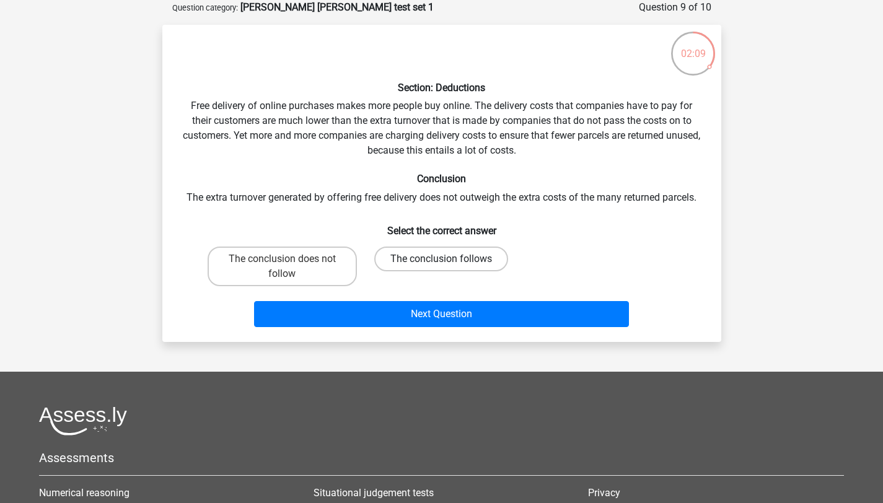
click at [410, 267] on label "The conclusion follows" at bounding box center [441, 259] width 134 height 25
click at [441, 267] on input "The conclusion follows" at bounding box center [445, 263] width 8 height 8
radio input "true"
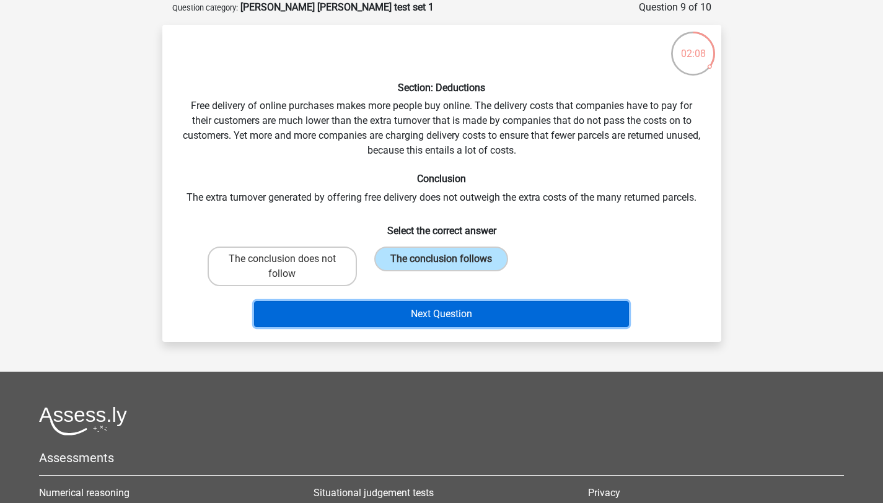
click at [413, 311] on button "Next Question" at bounding box center [441, 314] width 375 height 26
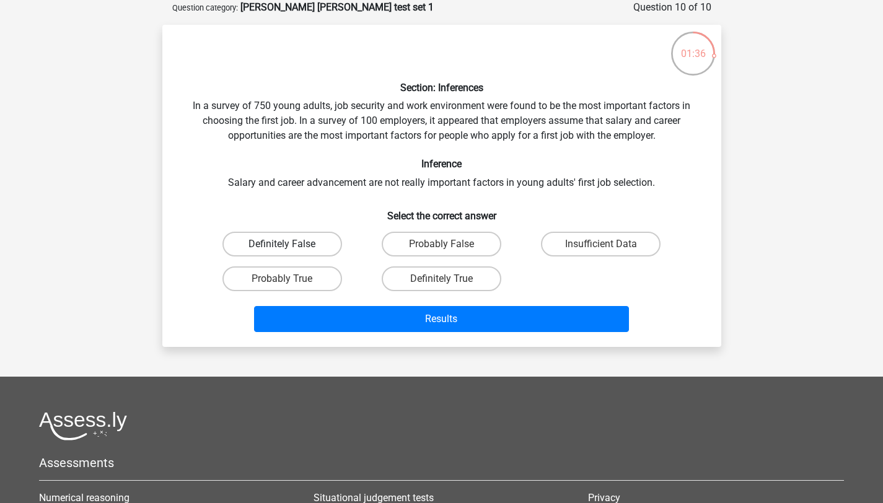
click at [329, 249] on label "Definitely False" at bounding box center [283, 244] width 120 height 25
click at [290, 249] on input "Definitely False" at bounding box center [286, 248] width 8 height 8
radio input "true"
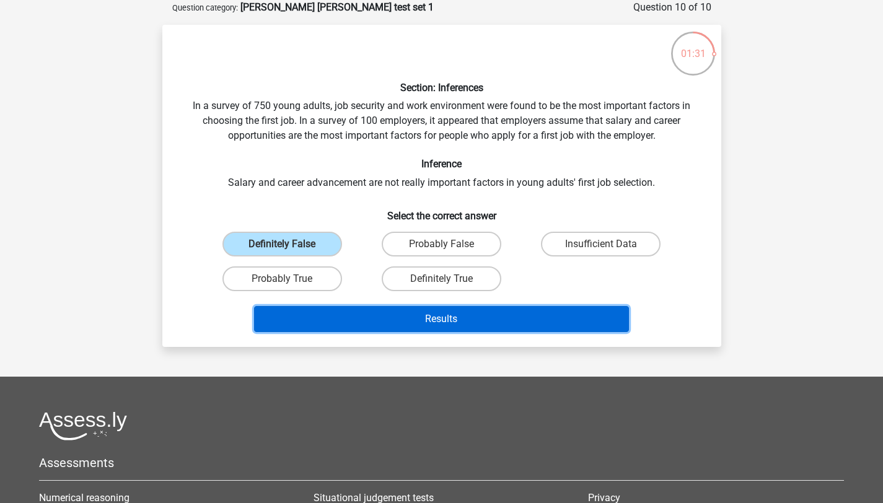
click at [403, 320] on button "Results" at bounding box center [441, 319] width 375 height 26
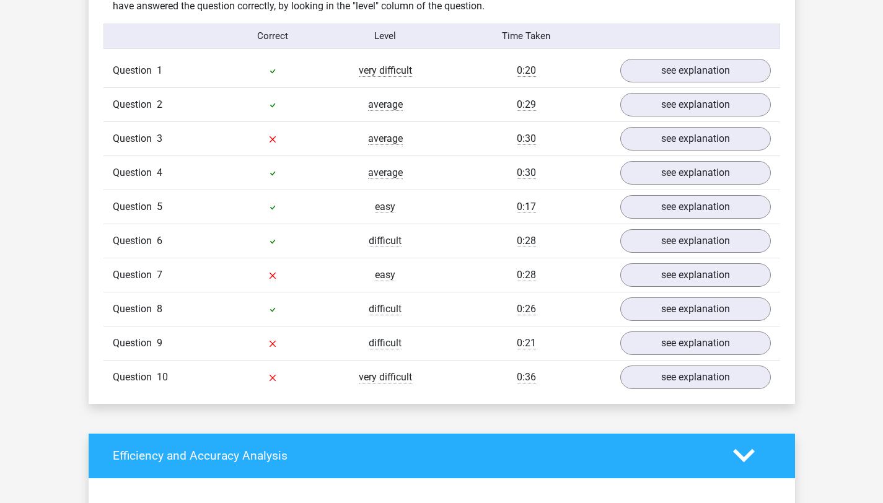
scroll to position [998, 0]
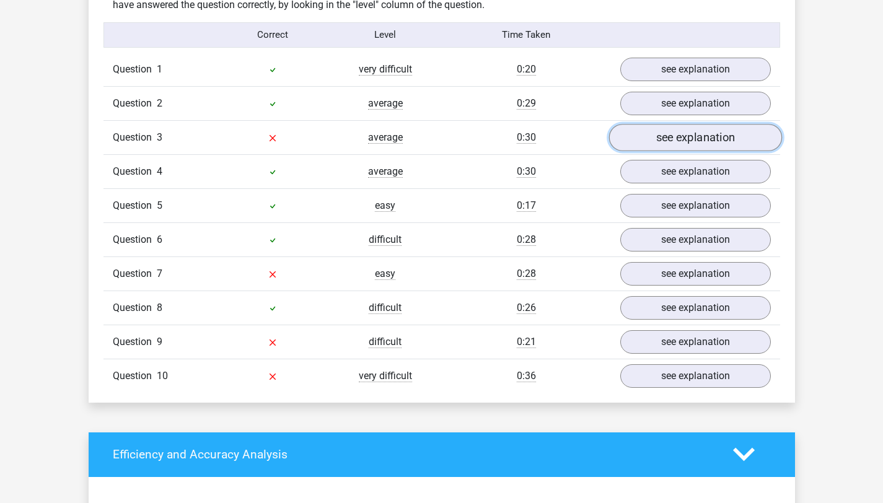
click at [742, 134] on link "see explanation" at bounding box center [695, 137] width 173 height 27
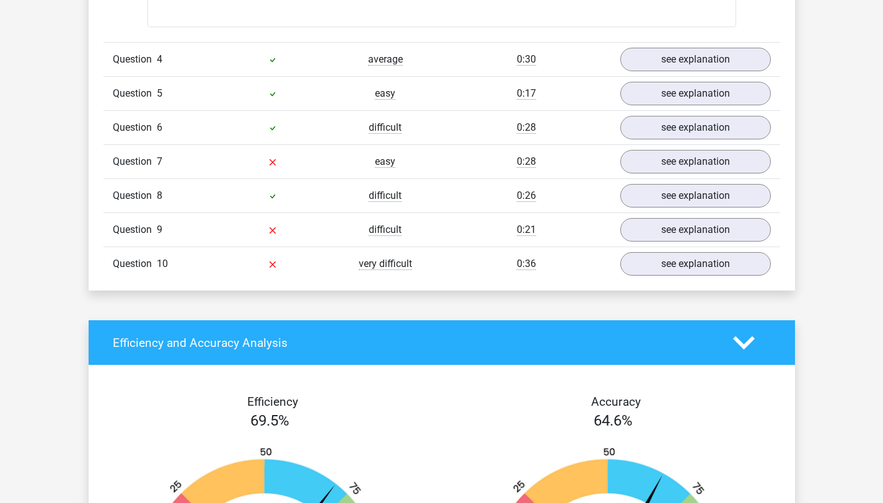
scroll to position [1753, 0]
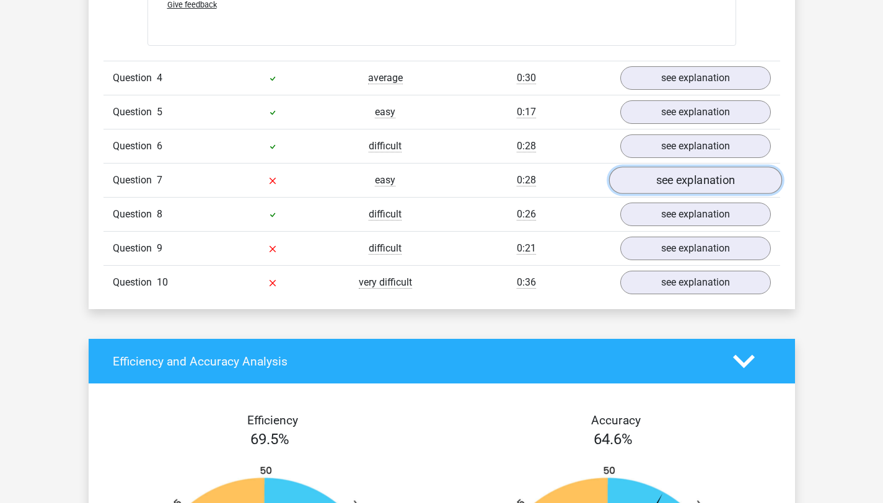
click at [737, 179] on link "see explanation" at bounding box center [695, 180] width 173 height 27
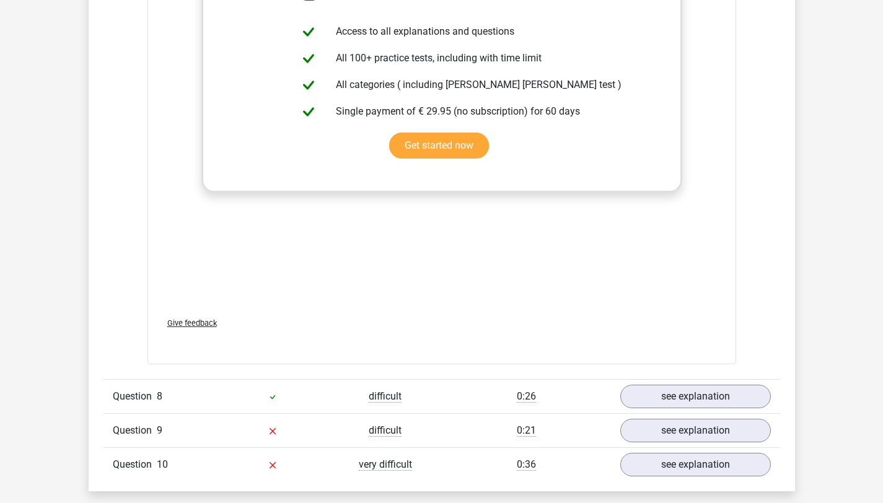
scroll to position [2215, 0]
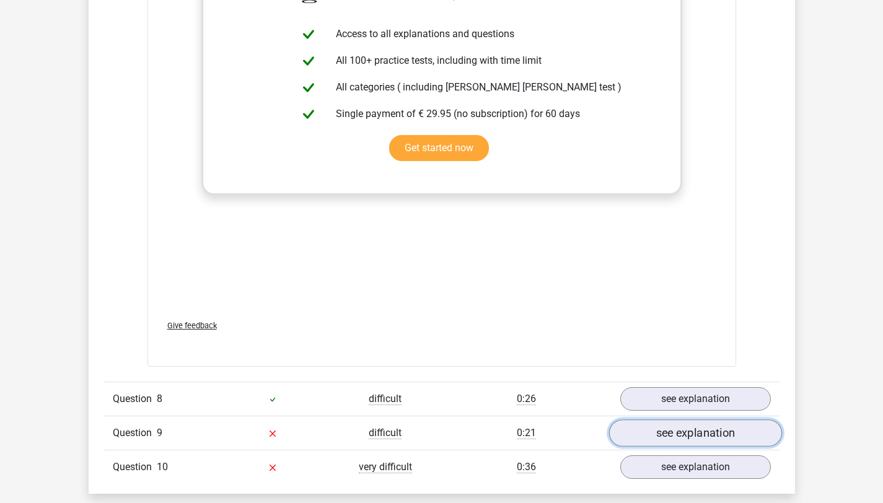
click at [700, 422] on link "see explanation" at bounding box center [695, 433] width 173 height 27
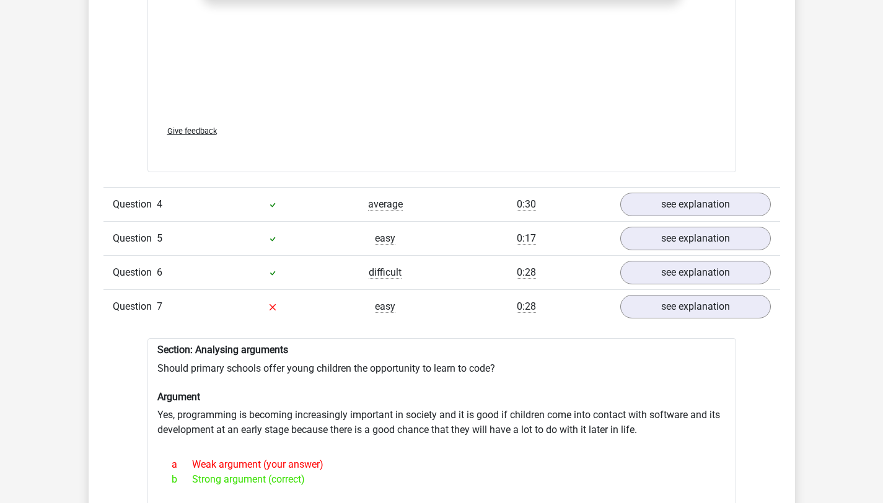
scroll to position [1644, 0]
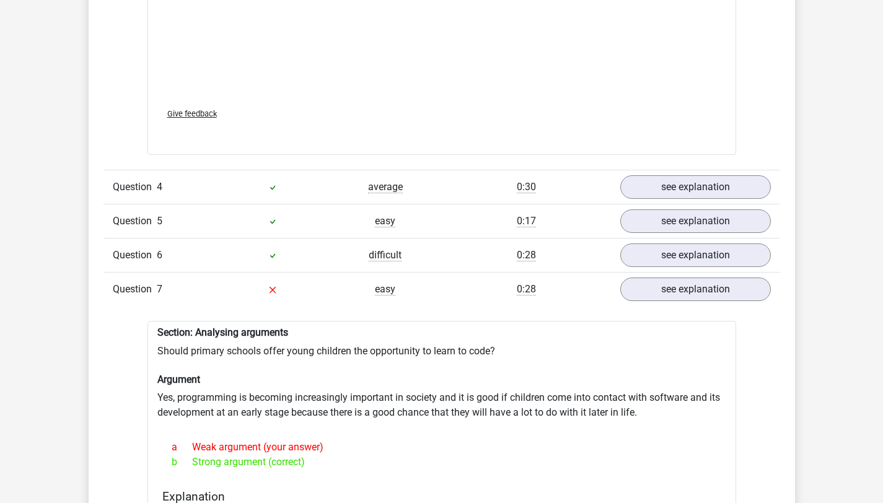
drag, startPoint x: 892, startPoint y: 412, endPoint x: 891, endPoint y: 218, distance: 194.0
click at [744, 289] on link "see explanation" at bounding box center [695, 289] width 173 height 27
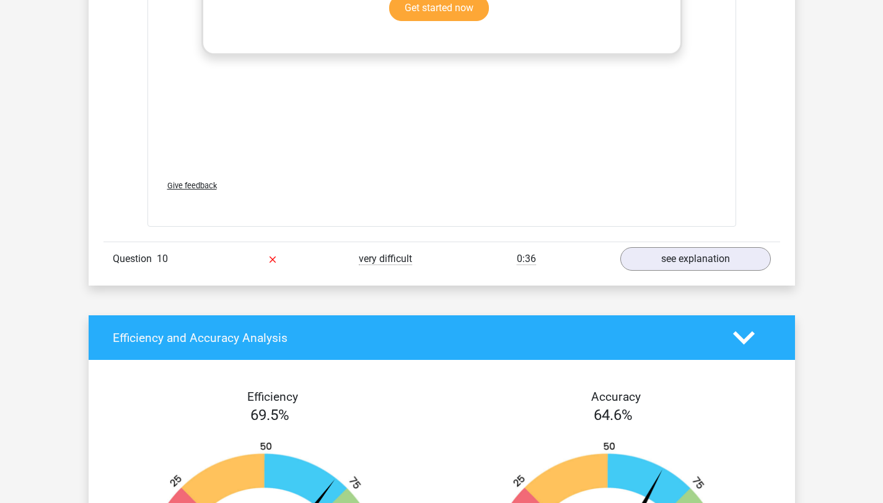
scroll to position [2448, 0]
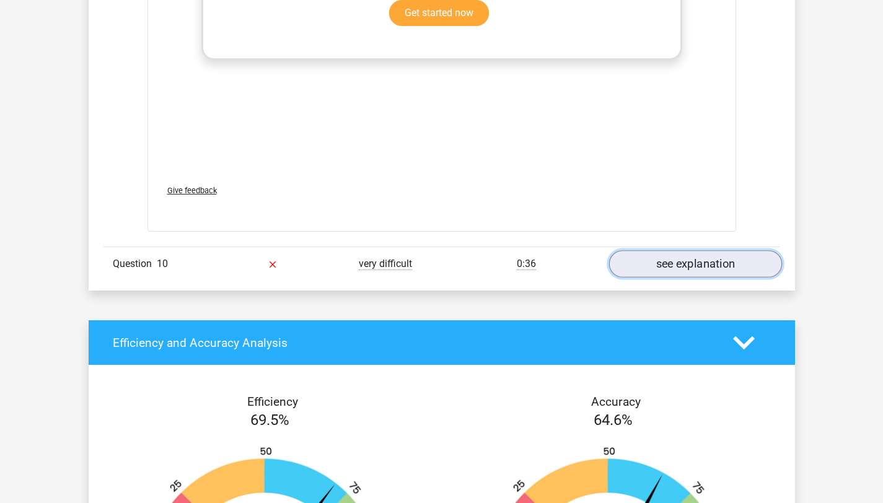
click at [767, 263] on link "see explanation" at bounding box center [695, 263] width 173 height 27
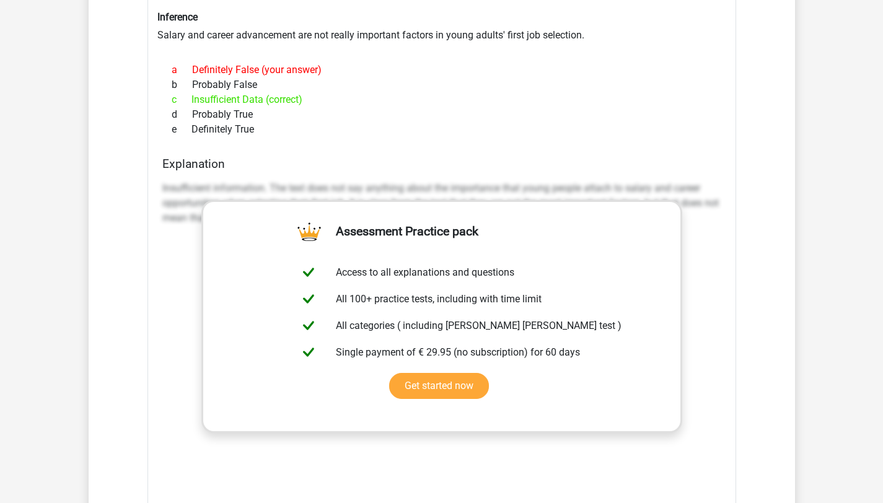
scroll to position [2808, 0]
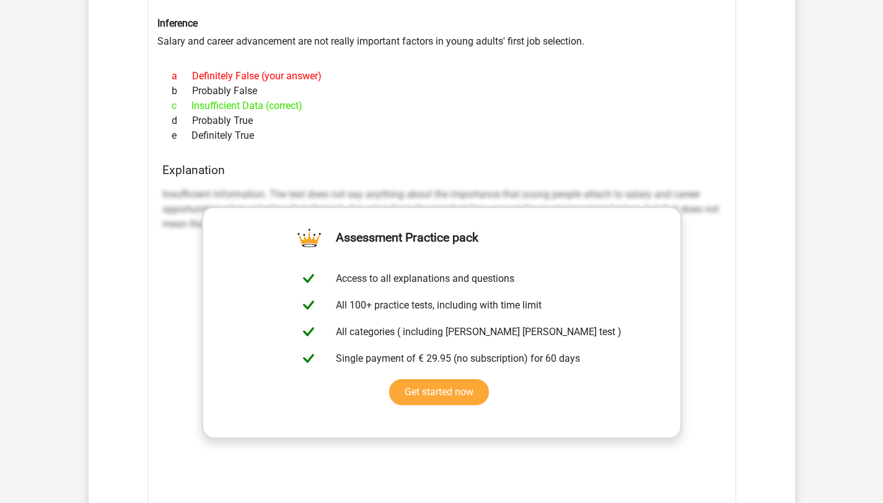
drag, startPoint x: 892, startPoint y: 293, endPoint x: 891, endPoint y: 325, distance: 31.6
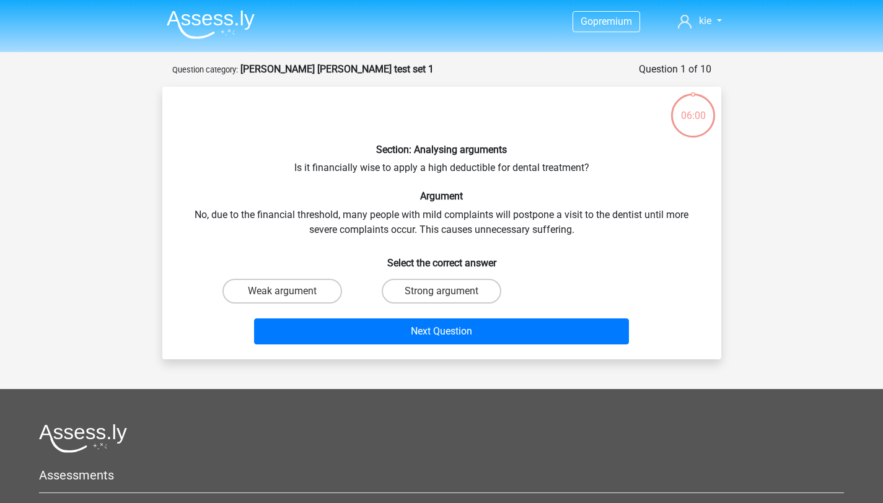
scroll to position [62, 0]
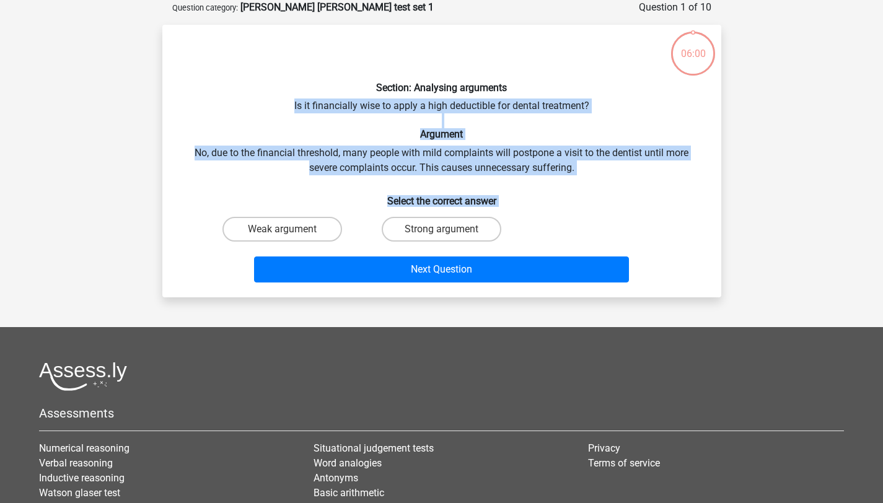
click at [813, 102] on div "Go premium kie [EMAIL_ADDRESS][DOMAIN_NAME]" at bounding box center [441, 296] width 883 height 716
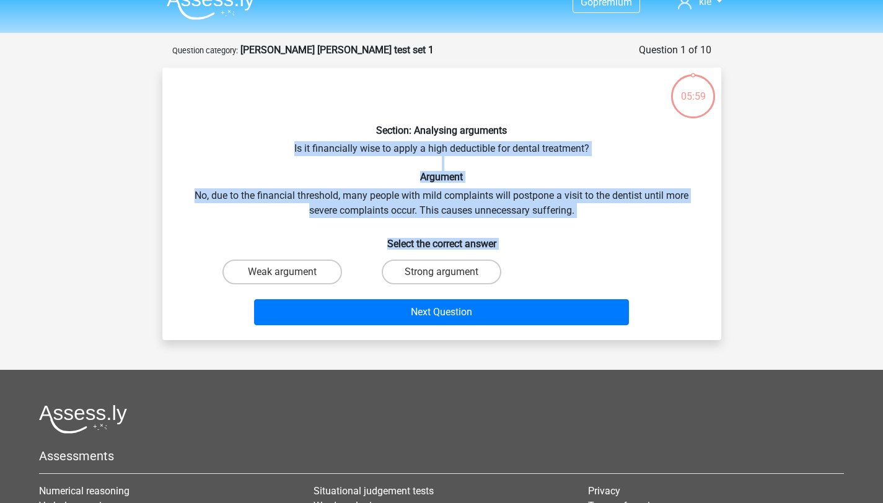
scroll to position [0, 0]
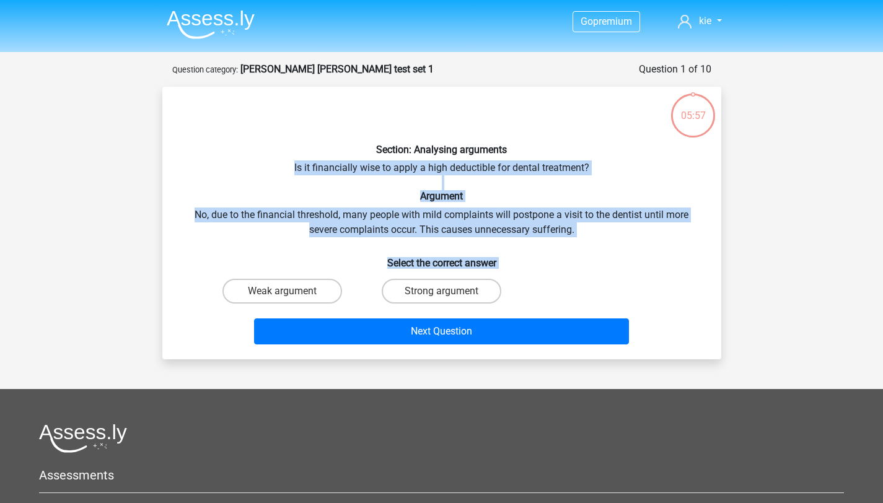
click at [231, 20] on img at bounding box center [211, 24] width 88 height 29
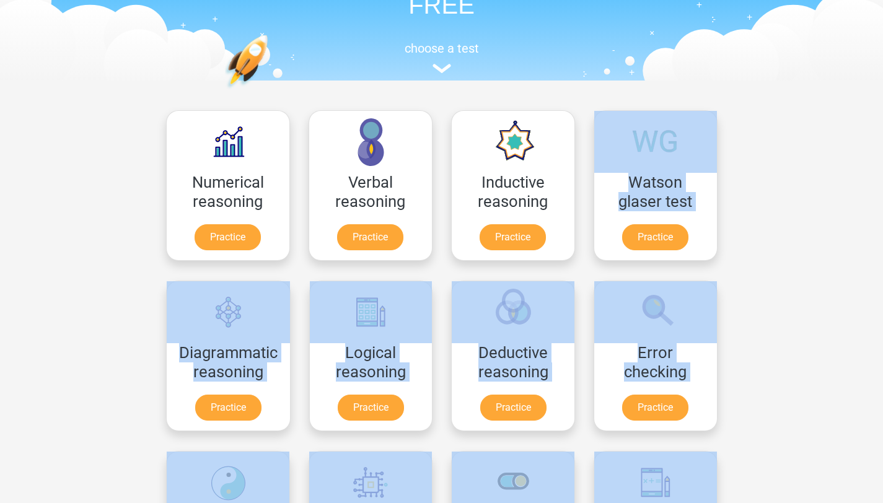
scroll to position [92, 0]
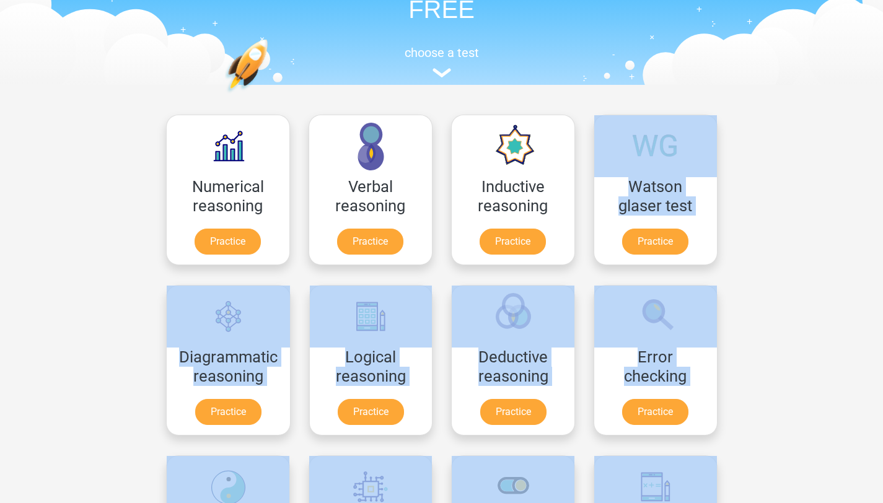
drag, startPoint x: 892, startPoint y: 170, endPoint x: 886, endPoint y: 86, distance: 84.5
